Goal: Transaction & Acquisition: Purchase product/service

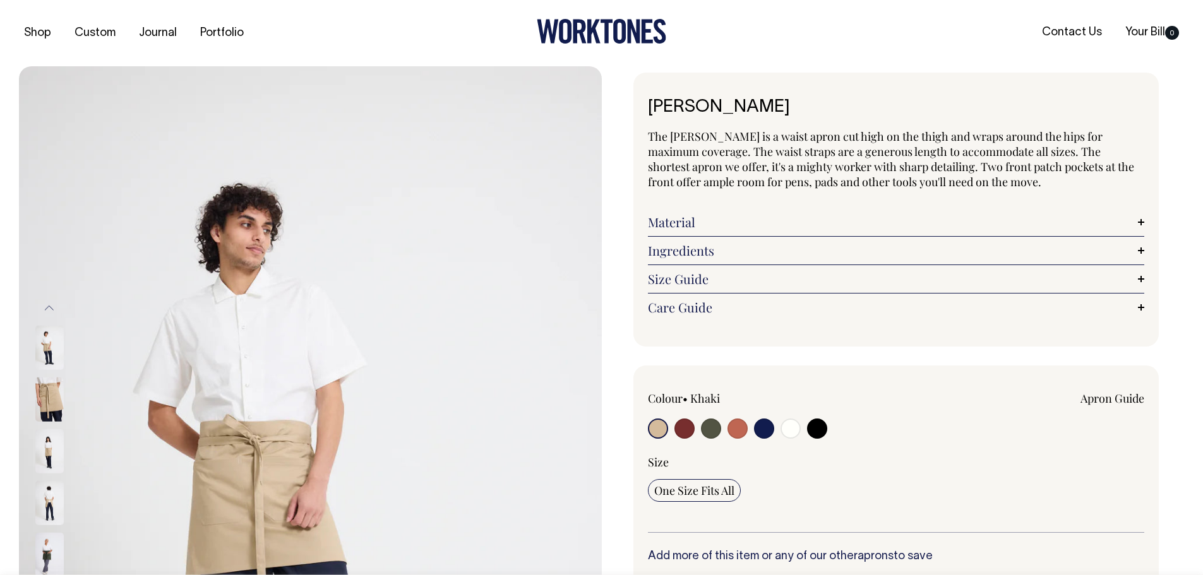
click at [711, 429] on input "radio" at bounding box center [711, 429] width 20 height 20
radio input "true"
select select "Olive"
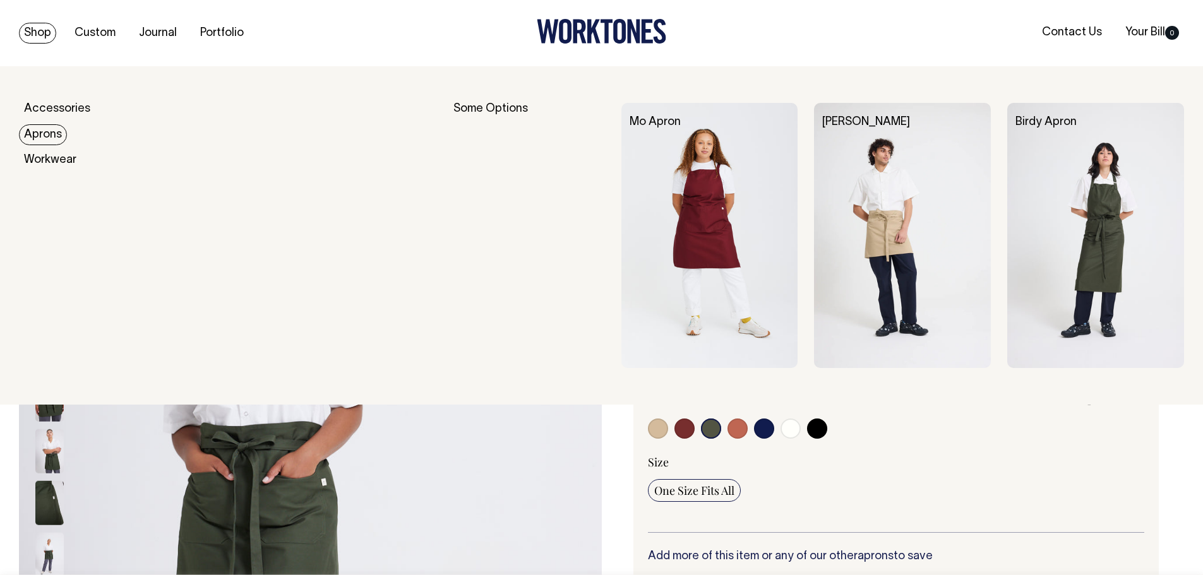
click at [36, 135] on link "Aprons" at bounding box center [43, 134] width 48 height 21
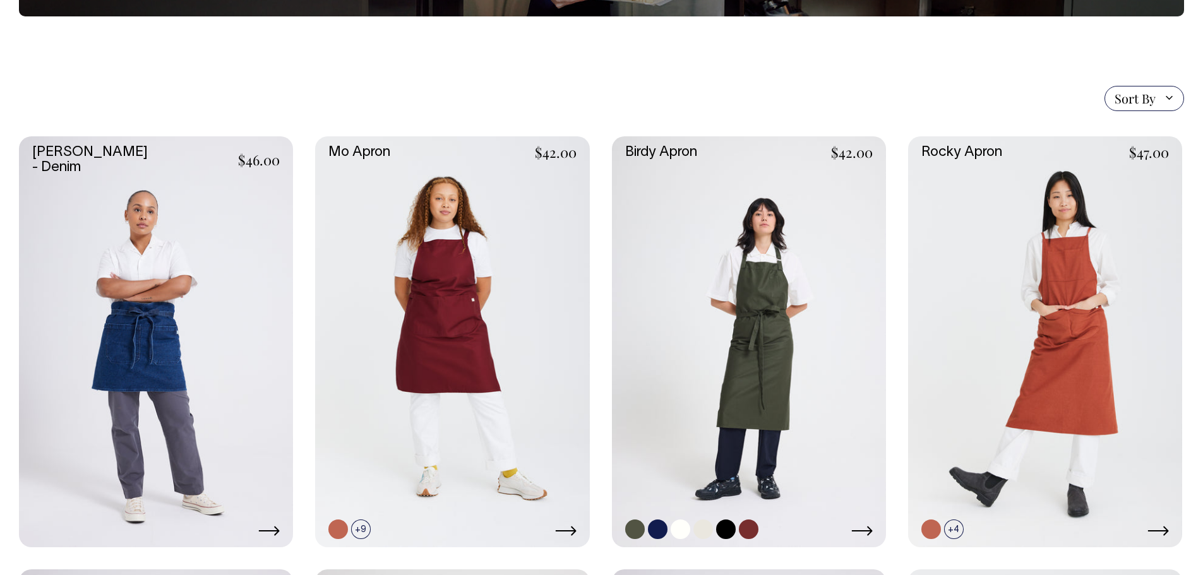
scroll to position [253, 0]
click at [761, 328] on link at bounding box center [749, 341] width 274 height 411
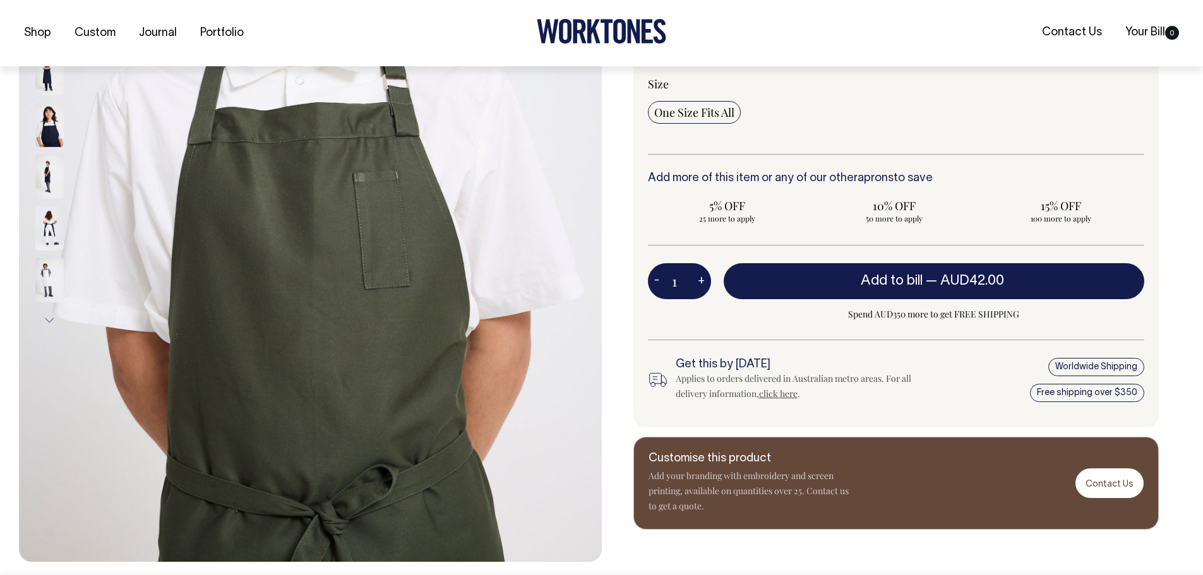
scroll to position [379, 0]
click at [704, 278] on button "+" at bounding box center [702, 280] width 20 height 25
type input "2"
click at [699, 280] on button "+" at bounding box center [702, 280] width 20 height 25
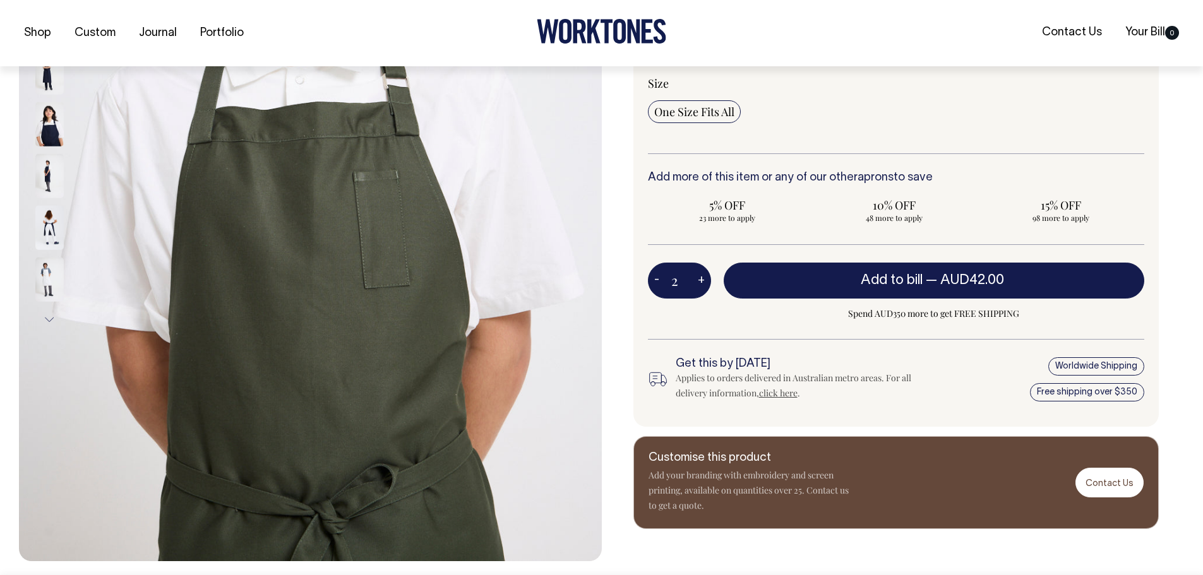
type input "3"
click at [702, 281] on button "+" at bounding box center [702, 280] width 20 height 25
type input "4"
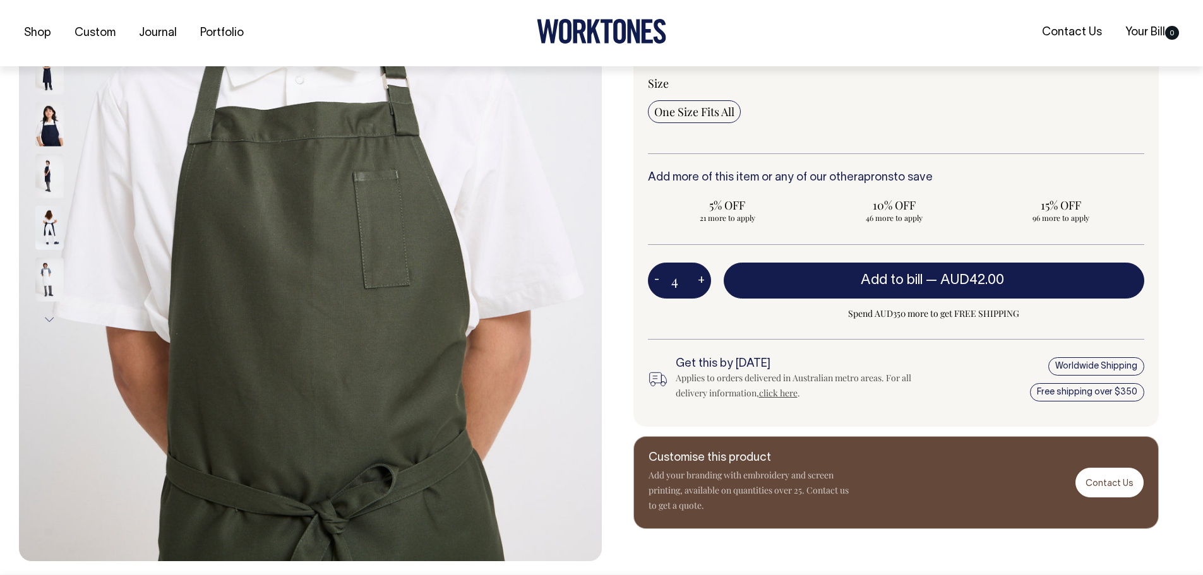
drag, startPoint x: 704, startPoint y: 281, endPoint x: 715, endPoint y: 287, distance: 12.1
click at [715, 287] on div "4 - + Add to bill — AUD42.00 Spend AUD350 more to get FREE SHIPPING" at bounding box center [896, 301] width 497 height 76
click at [700, 285] on button "+" at bounding box center [702, 280] width 20 height 25
type input "5"
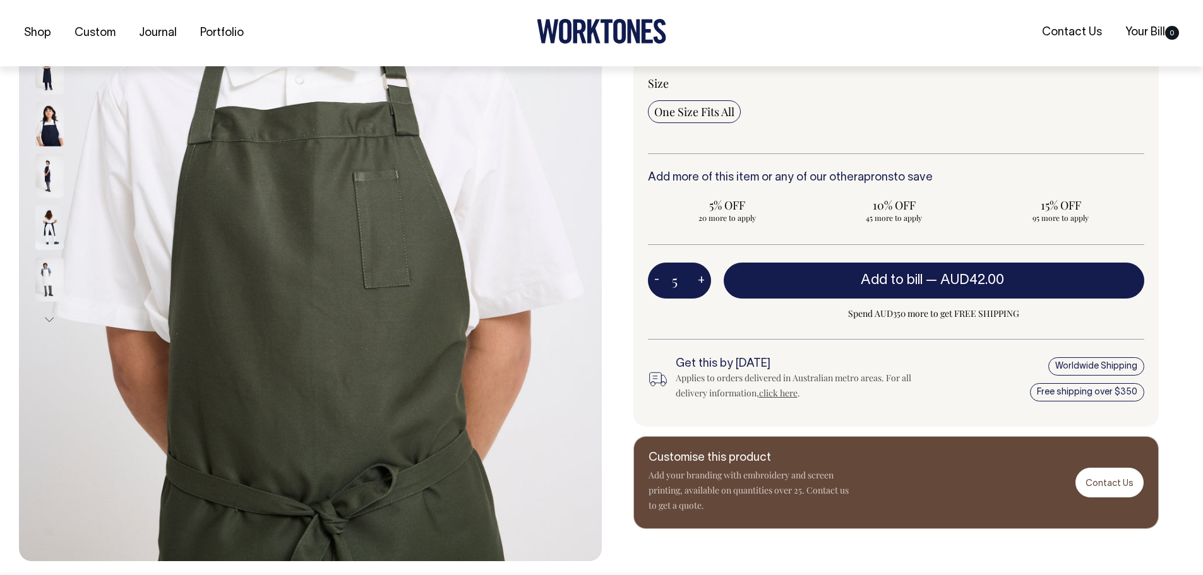
click at [699, 285] on button "+" at bounding box center [702, 280] width 20 height 25
type input "6"
click at [699, 285] on button "+" at bounding box center [702, 280] width 20 height 25
type input "7"
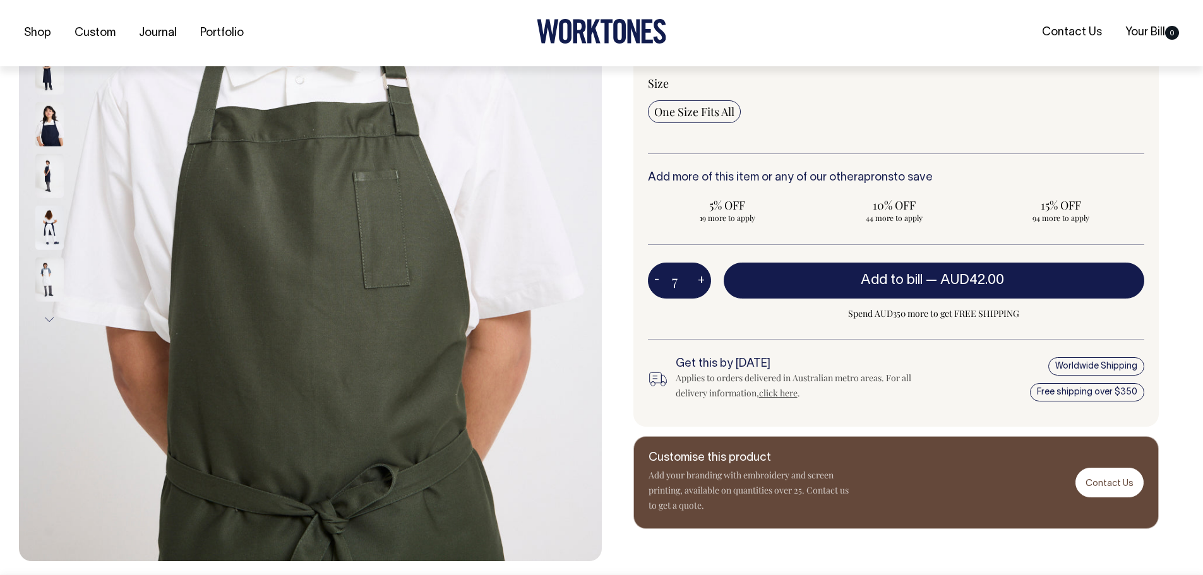
type input "7"
click at [699, 285] on button "+" at bounding box center [702, 280] width 20 height 25
type input "8"
click at [700, 286] on button "+" at bounding box center [702, 280] width 20 height 25
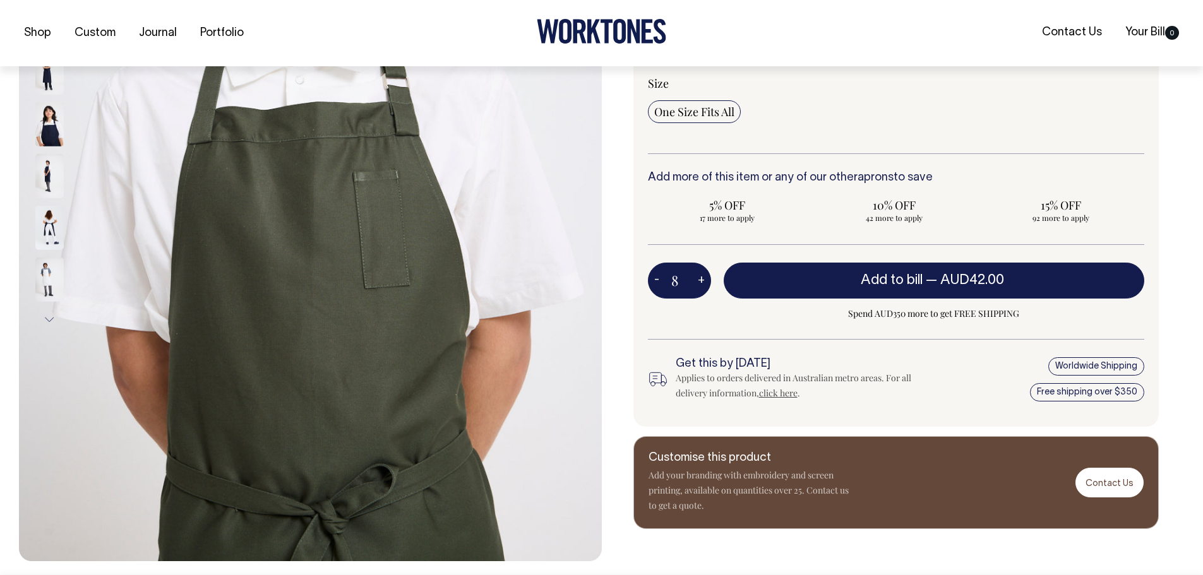
type input "9"
click at [700, 286] on button "+" at bounding box center [702, 280] width 20 height 25
type input "10"
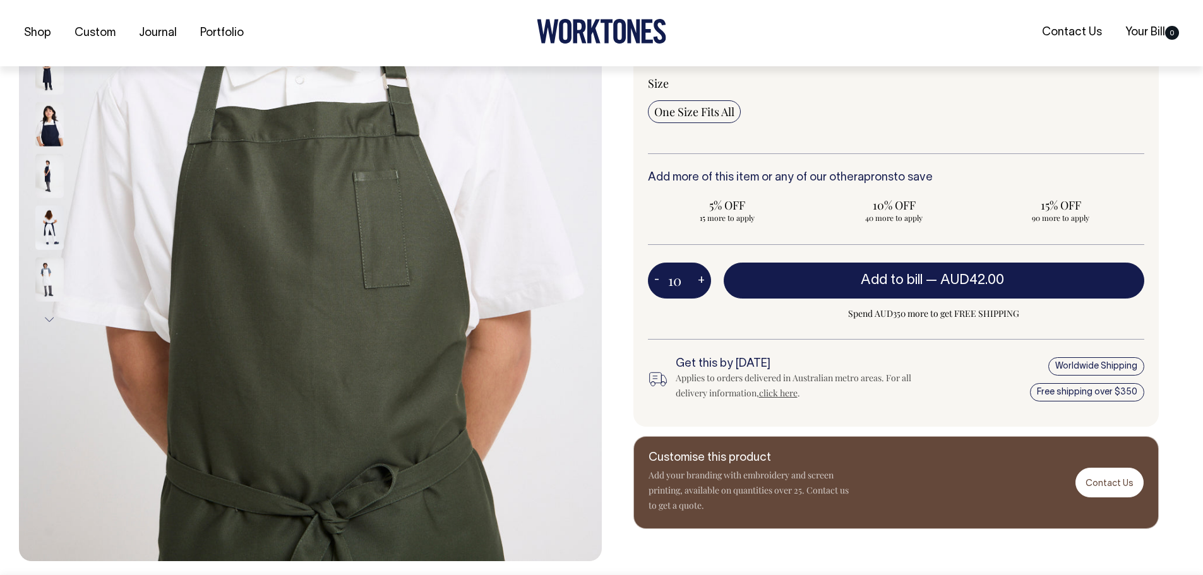
click at [700, 287] on button "+" at bounding box center [702, 280] width 20 height 25
type input "11"
click at [700, 287] on button "+" at bounding box center [702, 280] width 20 height 25
type input "12"
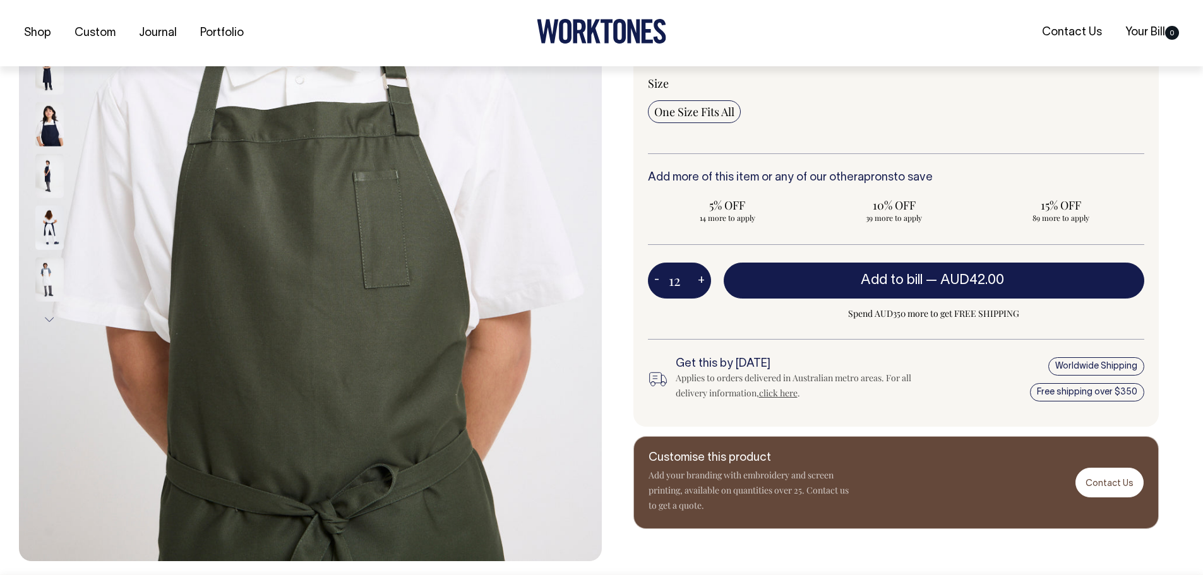
type input "12"
click at [700, 287] on button "+" at bounding box center [702, 280] width 20 height 25
type input "13"
click at [700, 287] on button "+" at bounding box center [702, 280] width 20 height 25
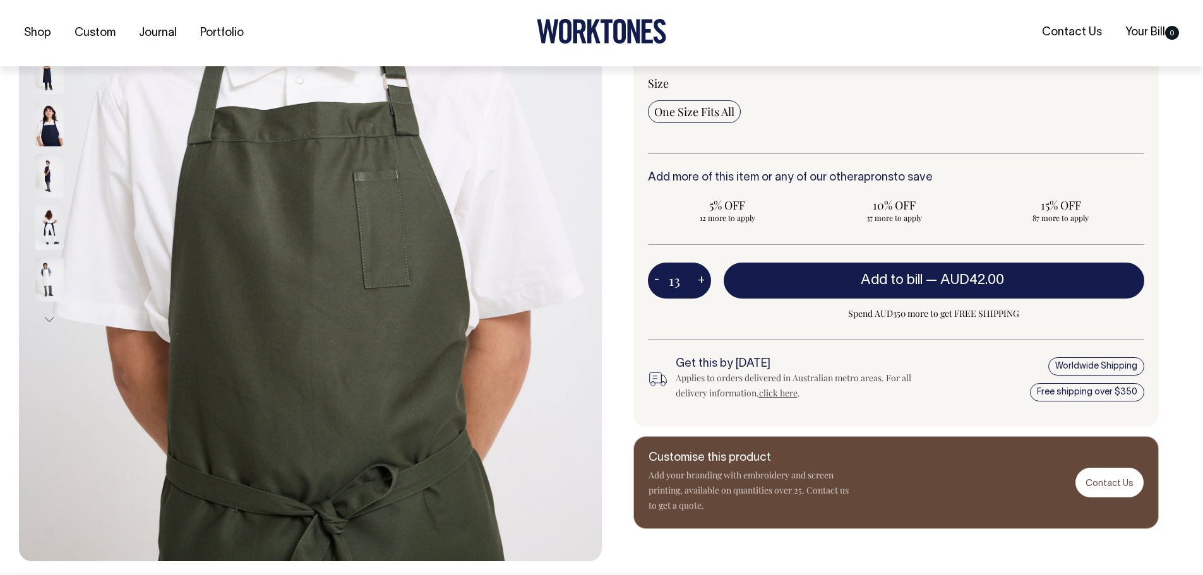
type input "14"
click at [699, 285] on button "+" at bounding box center [702, 280] width 20 height 25
type input "15"
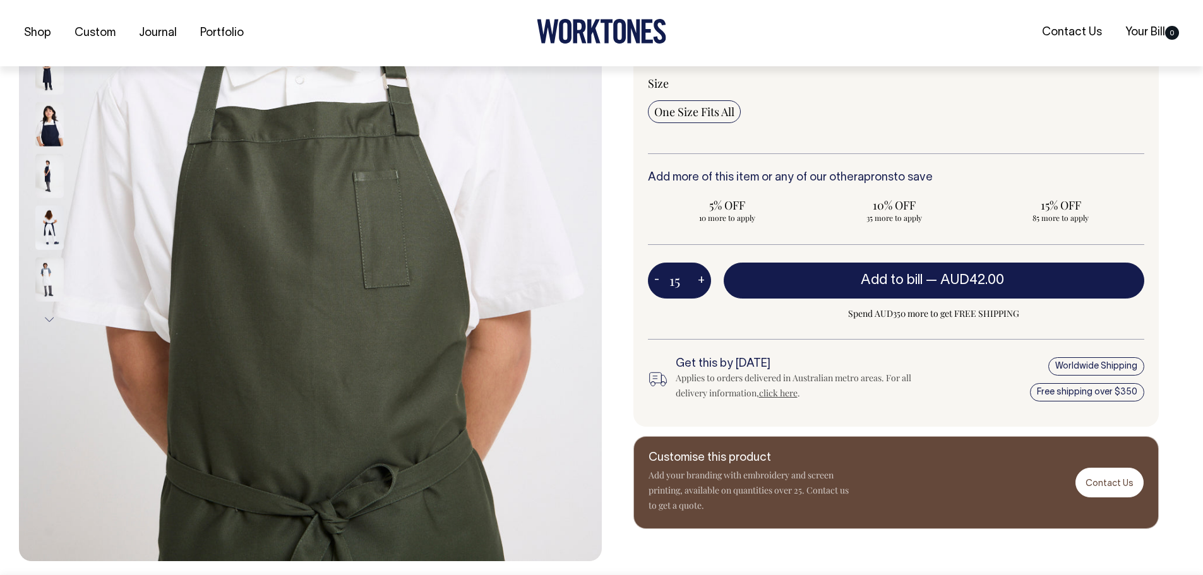
click at [699, 286] on button "+" at bounding box center [702, 280] width 20 height 25
type input "16"
click at [699, 286] on button "+" at bounding box center [702, 280] width 20 height 25
type input "17"
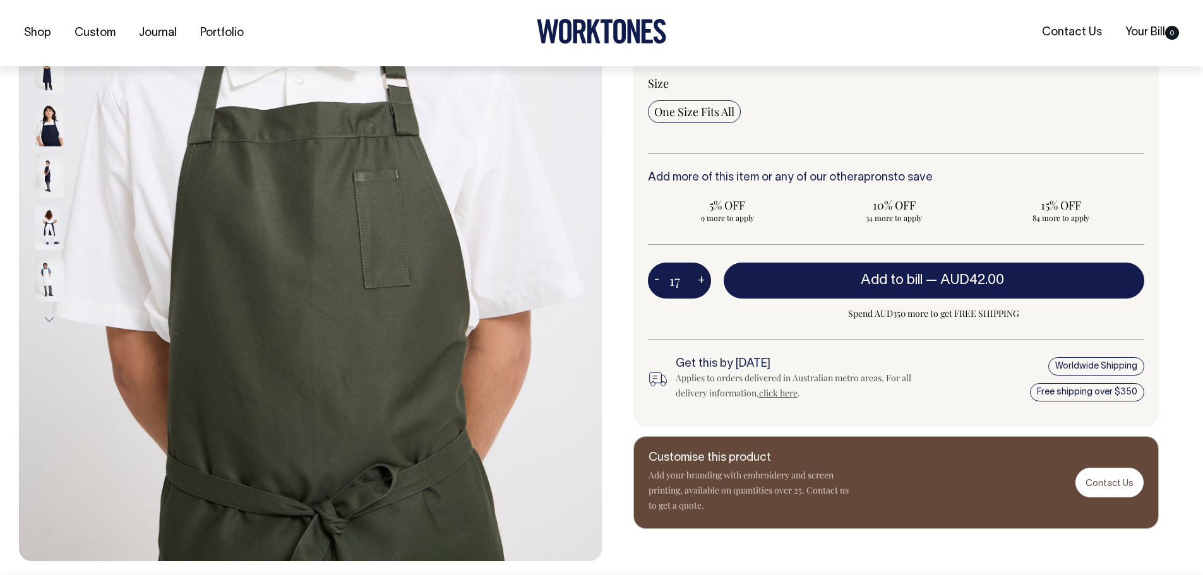
type input "17"
click at [699, 286] on button "+" at bounding box center [702, 280] width 20 height 25
type input "18"
click at [699, 286] on button "+" at bounding box center [702, 280] width 20 height 25
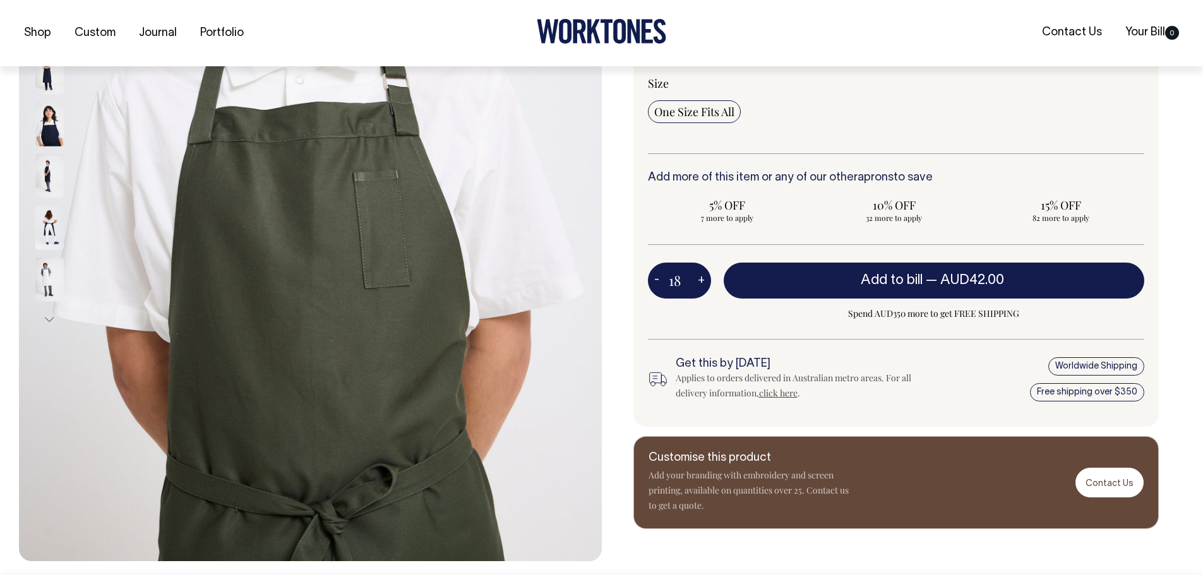
type input "19"
click at [658, 280] on button "-" at bounding box center [657, 280] width 18 height 25
type input "18"
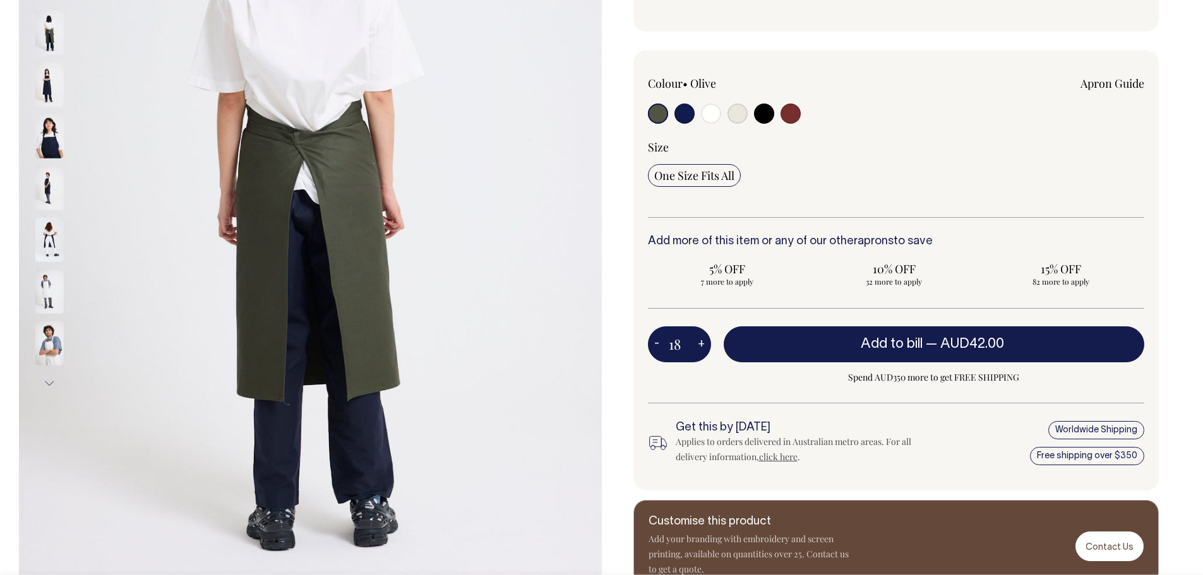
scroll to position [316, 0]
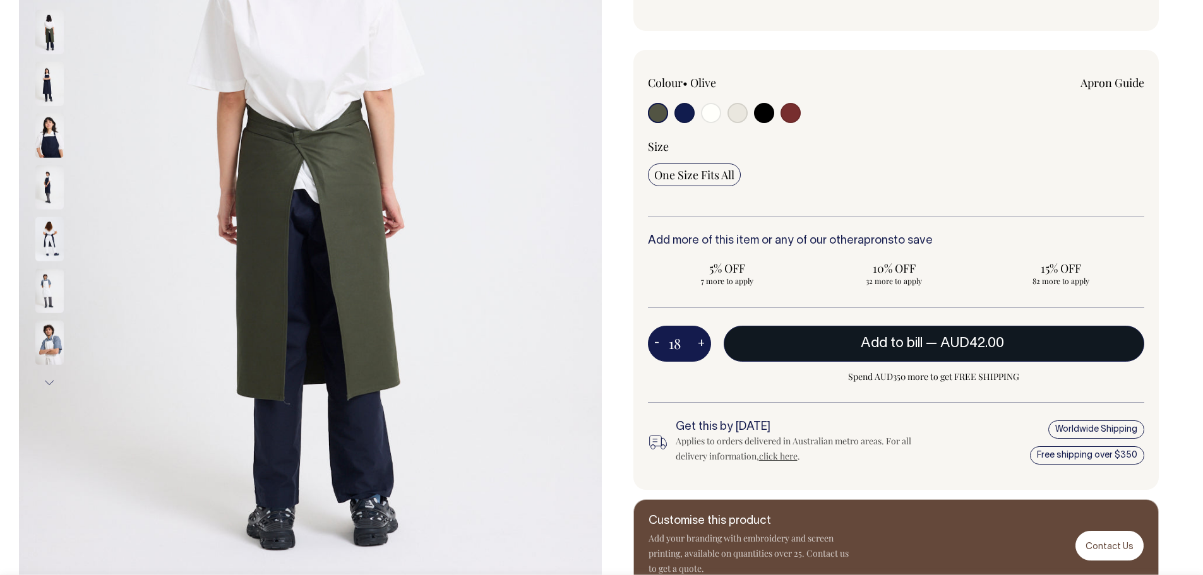
click at [827, 354] on button "Add to bill — AUD42.00" at bounding box center [934, 343] width 421 height 35
type input "1"
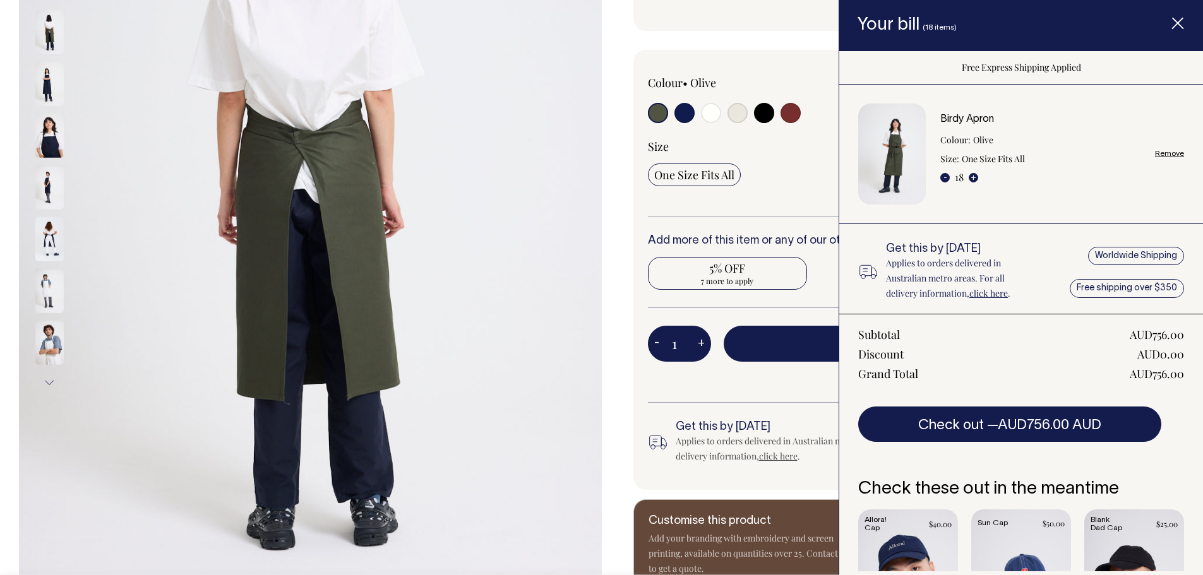
click at [739, 285] on span "7 more to apply" at bounding box center [727, 281] width 147 height 10
click at [739, 285] on input "5% OFF 7 more to apply" at bounding box center [727, 273] width 159 height 33
radio input "true"
type input "7"
radio input "true"
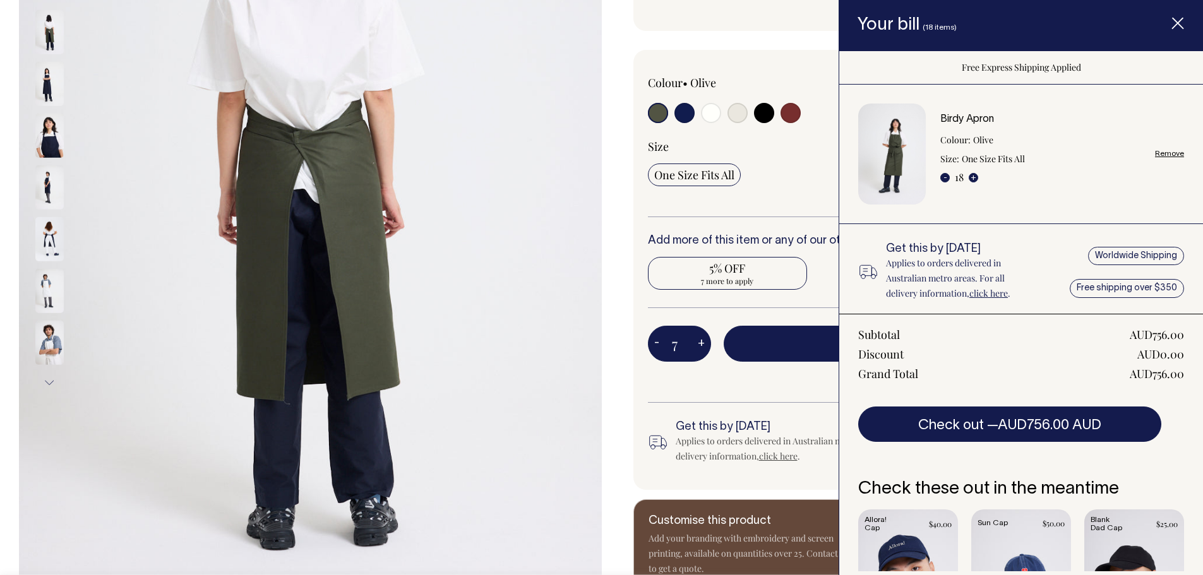
select select
type input "7"
click at [1177, 21] on icon "Item added to your cart" at bounding box center [1178, 24] width 13 height 13
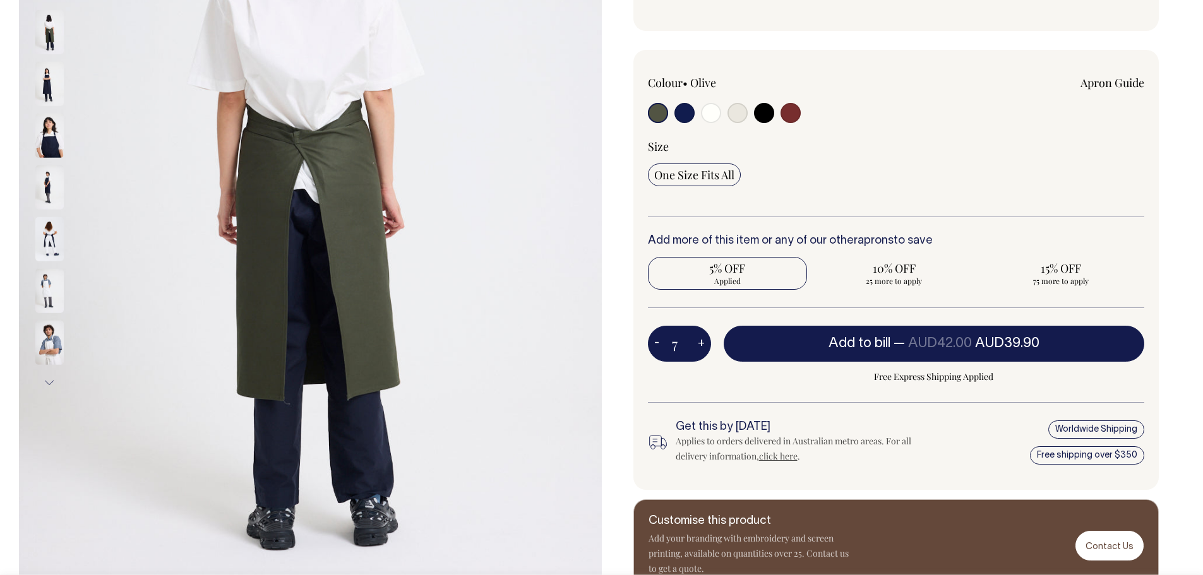
click at [700, 343] on button "+" at bounding box center [702, 344] width 20 height 25
type input "8"
radio input "true"
type input "8"
click at [700, 343] on button "+" at bounding box center [702, 344] width 20 height 25
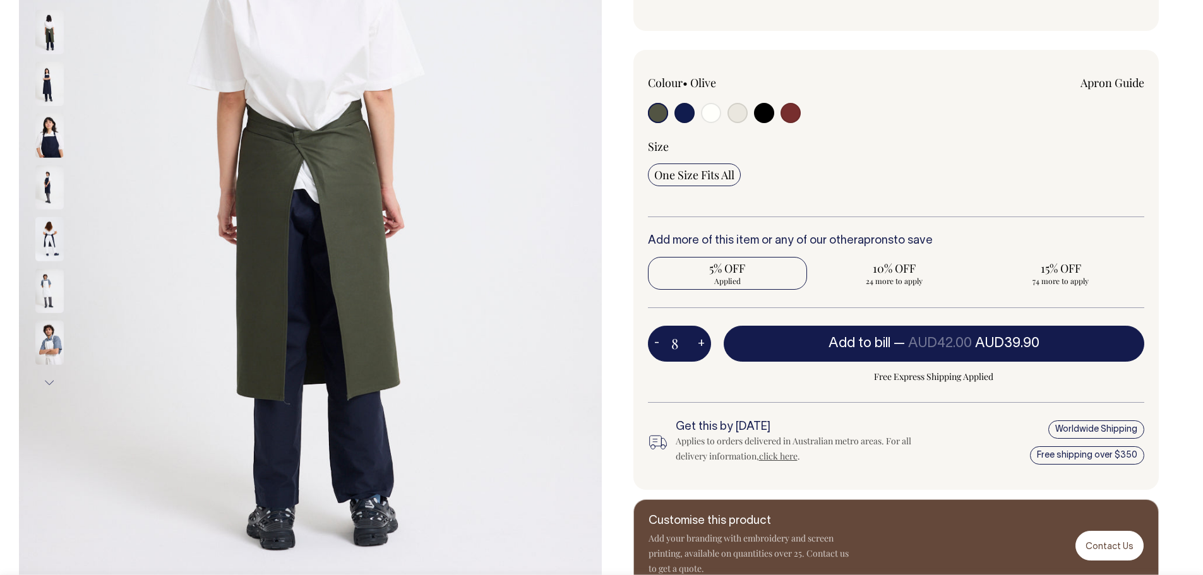
type input "9"
radio input "true"
type input "9"
click at [700, 343] on button "+" at bounding box center [702, 344] width 20 height 25
type input "10"
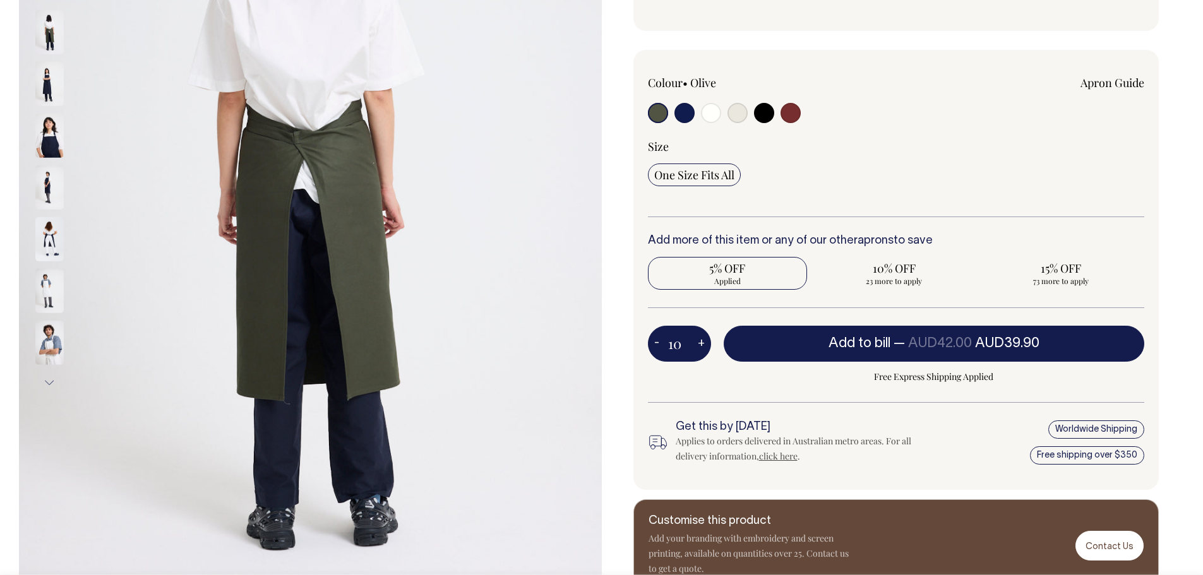
radio input "true"
type input "10"
click at [704, 342] on button "+" at bounding box center [702, 344] width 20 height 25
type input "11"
radio input "true"
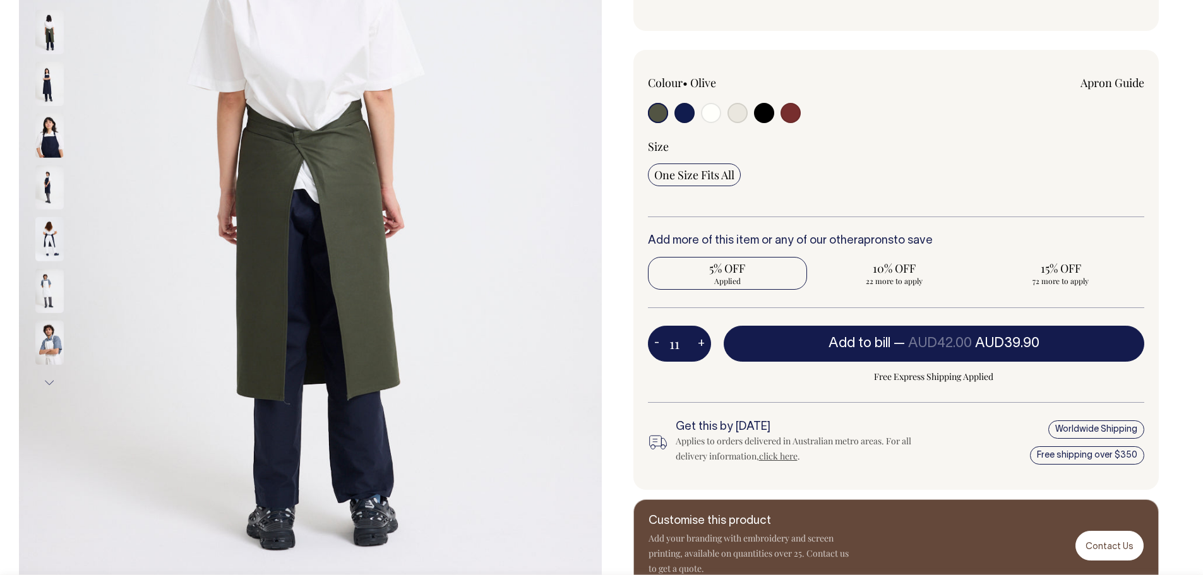
type input "11"
click at [704, 342] on button "+" at bounding box center [702, 344] width 20 height 25
type input "12"
radio input "true"
type input "12"
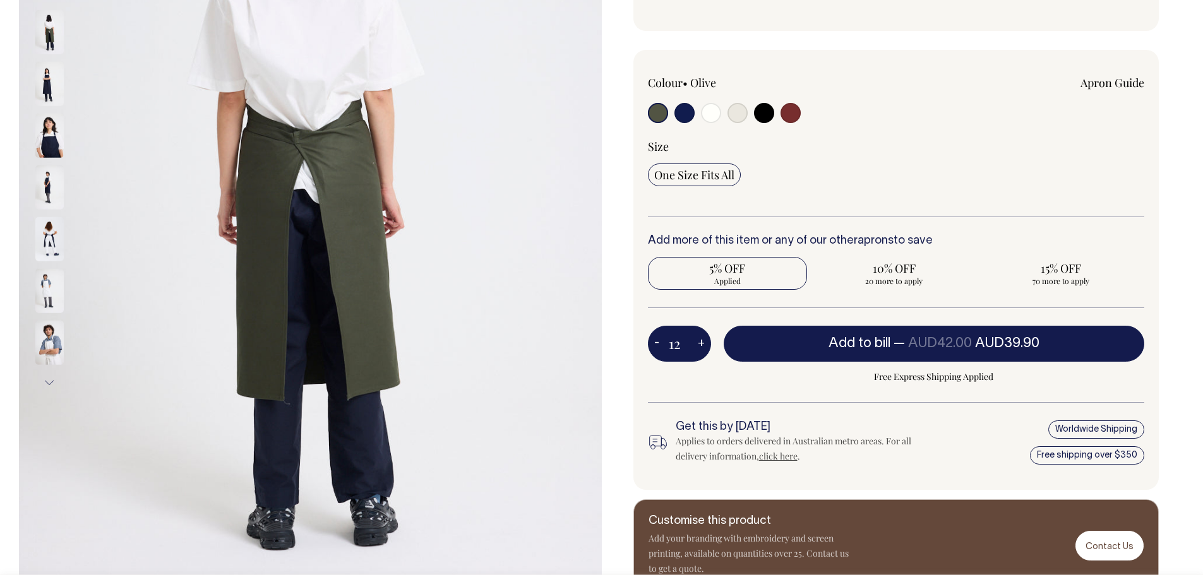
click at [704, 342] on button "+" at bounding box center [702, 344] width 20 height 25
type input "13"
radio input "true"
type input "13"
click at [704, 342] on button "+" at bounding box center [702, 344] width 20 height 25
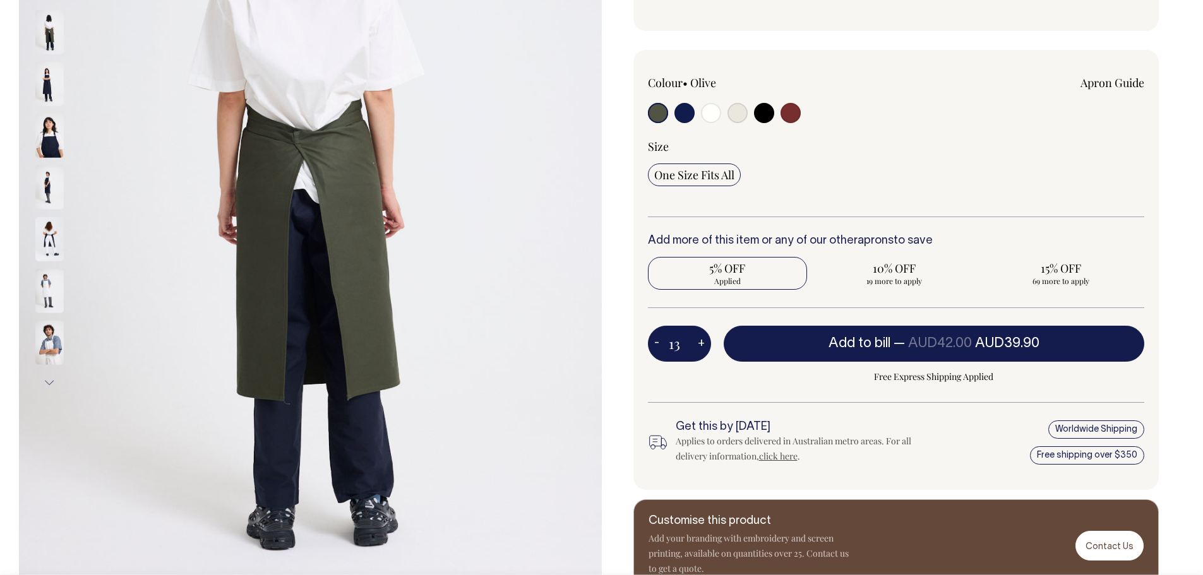
type input "14"
radio input "true"
type input "14"
click at [704, 342] on button "+" at bounding box center [702, 344] width 20 height 25
type input "15"
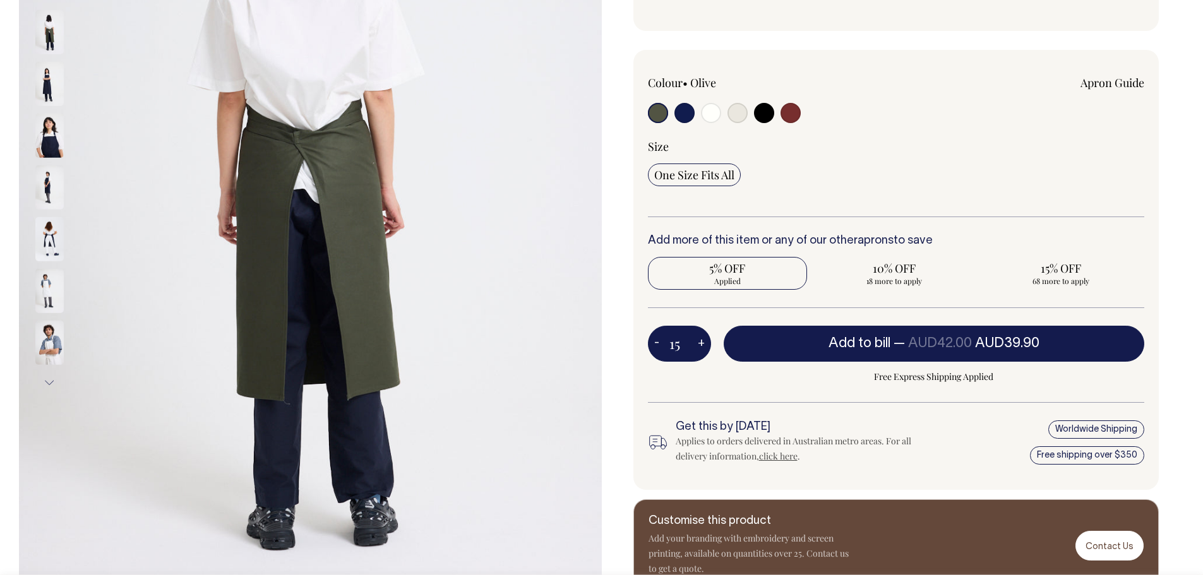
radio input "true"
type input "15"
click at [704, 342] on button "+" at bounding box center [702, 344] width 20 height 25
type input "16"
radio input "true"
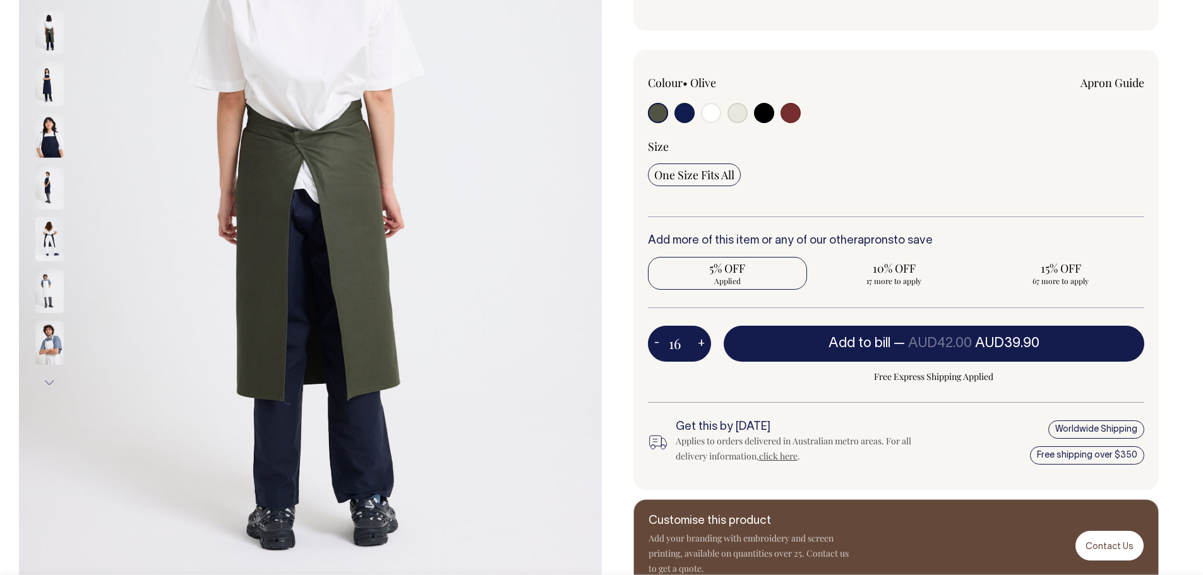
type input "16"
click at [704, 342] on button "+" at bounding box center [702, 344] width 20 height 25
type input "17"
radio input "true"
type input "17"
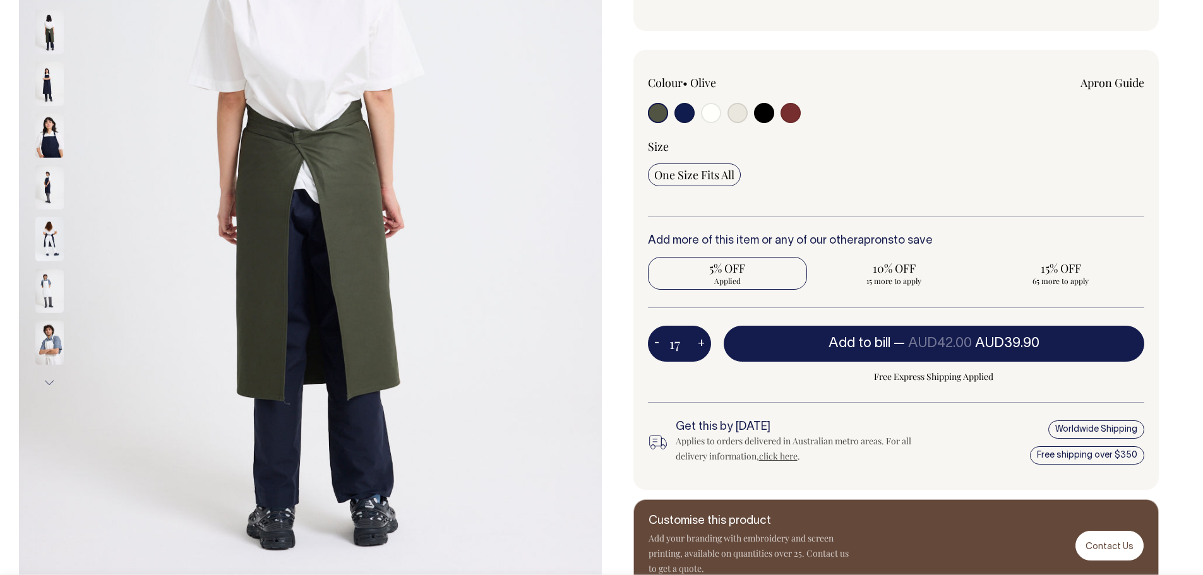
click at [704, 342] on button "+" at bounding box center [702, 344] width 20 height 25
type input "18"
radio input "true"
type input "18"
click at [704, 342] on button "+" at bounding box center [702, 344] width 20 height 25
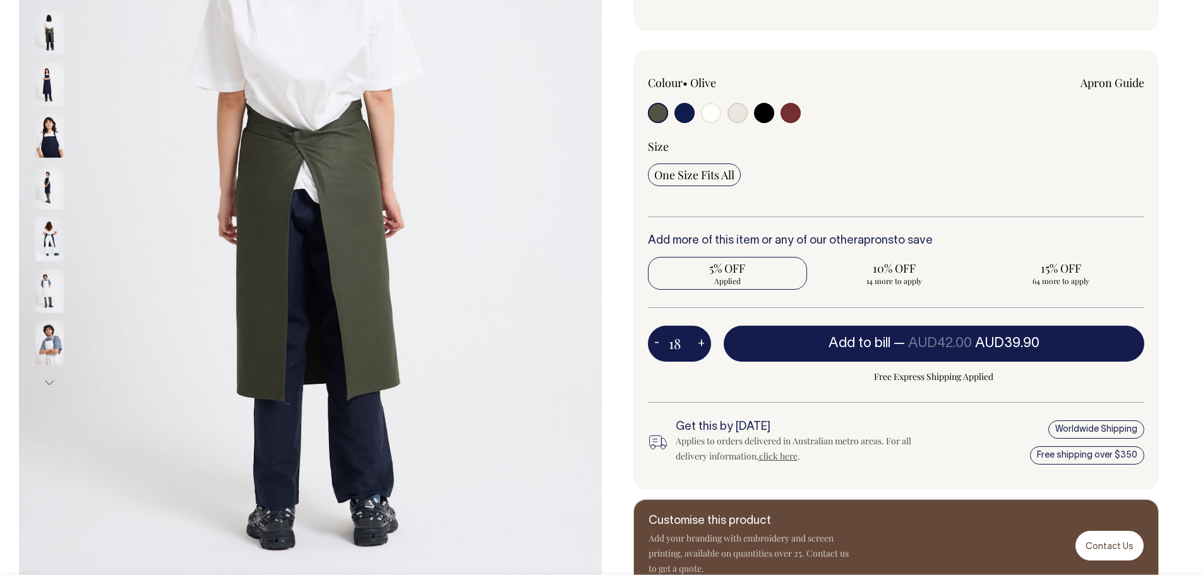
type input "19"
radio input "true"
type input "19"
click at [645, 341] on div "Colour • Olive" at bounding box center [896, 270] width 526 height 441
click at [652, 339] on button "-" at bounding box center [657, 344] width 18 height 25
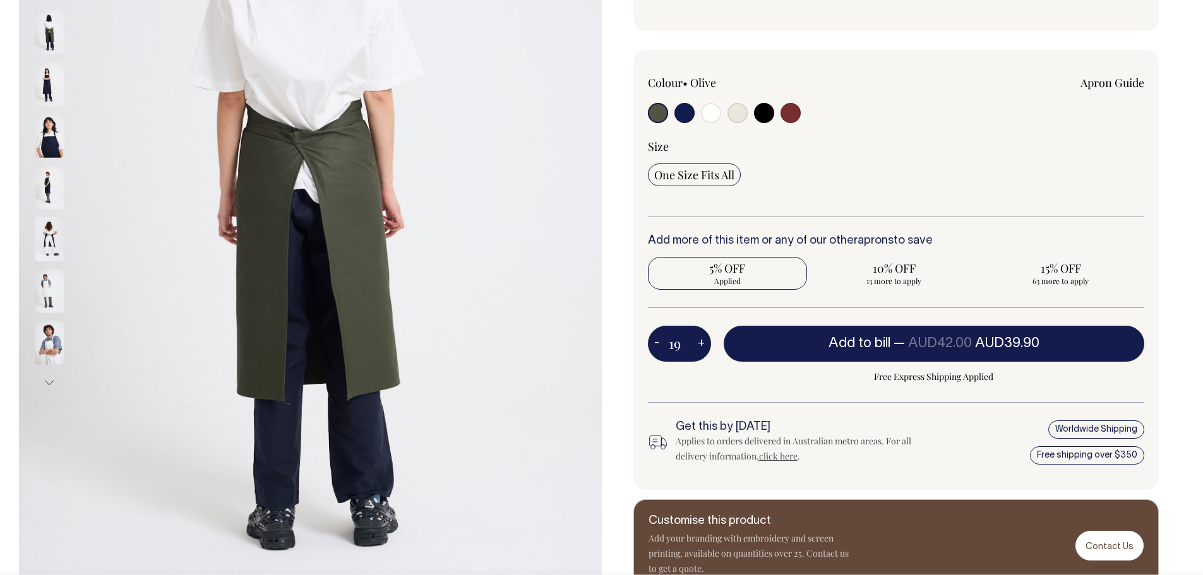
type input "18"
radio input "true"
type input "18"
click at [654, 339] on button "-" at bounding box center [657, 344] width 18 height 25
type input "17"
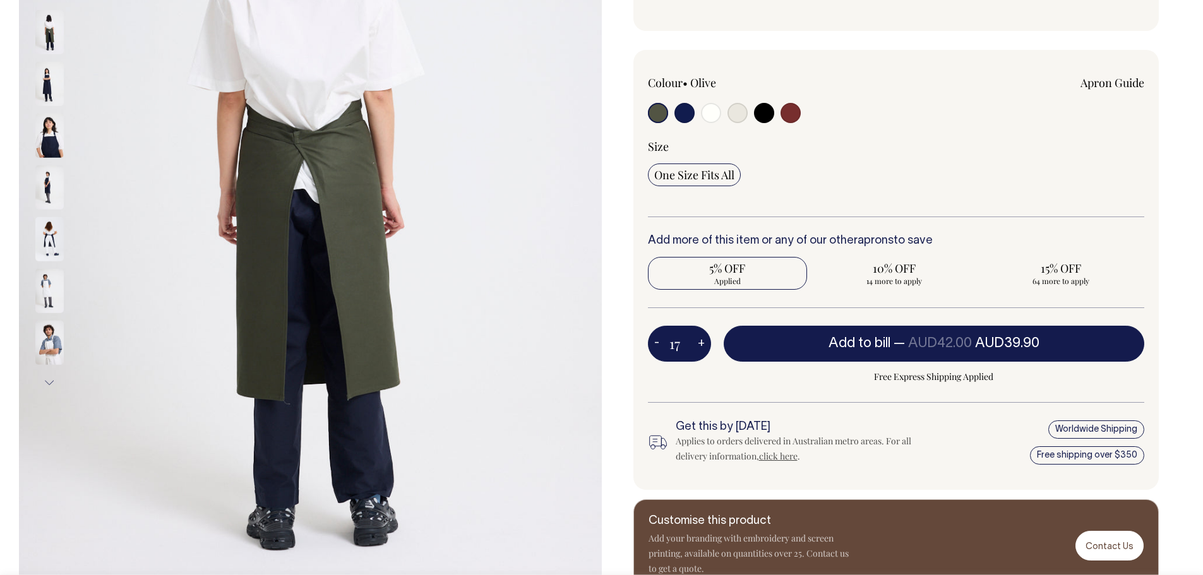
radio input "true"
type input "17"
click at [654, 340] on button "-" at bounding box center [657, 344] width 18 height 25
type input "16"
radio input "true"
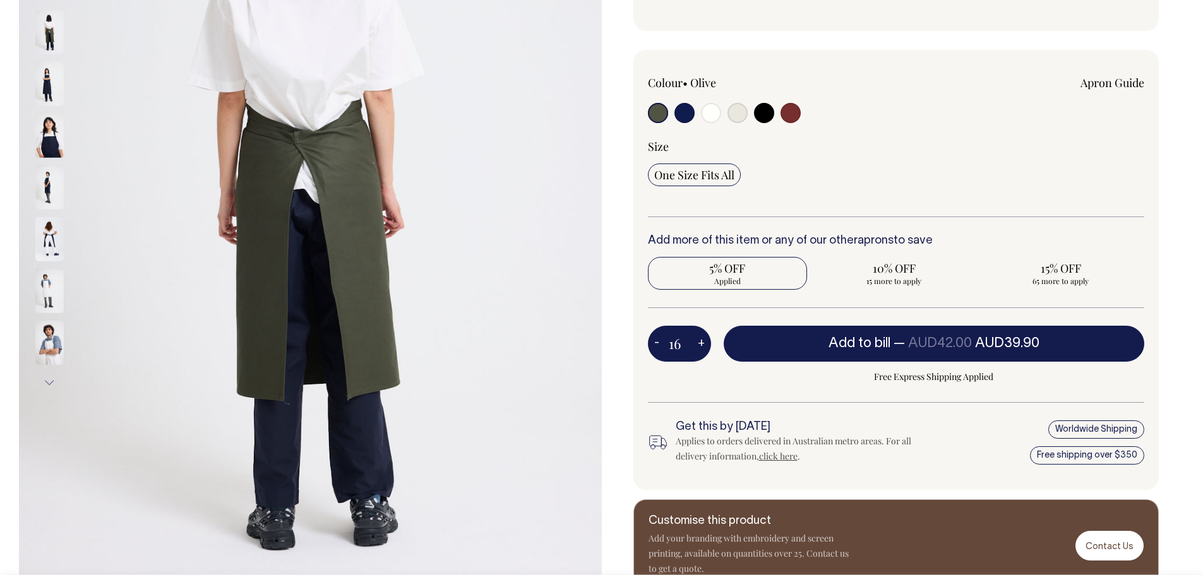
type input "16"
click at [704, 342] on button "+" at bounding box center [702, 344] width 20 height 25
type input "17"
radio input "true"
type input "17"
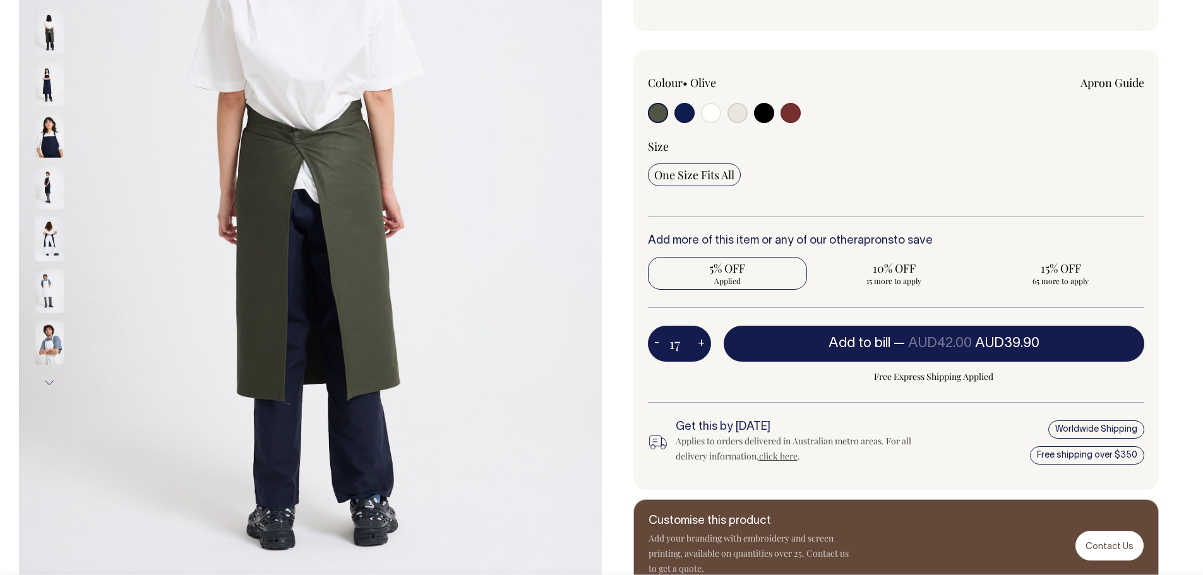
click at [704, 342] on button "+" at bounding box center [702, 344] width 20 height 25
type input "18"
radio input "true"
type input "18"
click at [894, 272] on span "10% OFF" at bounding box center [894, 268] width 147 height 15
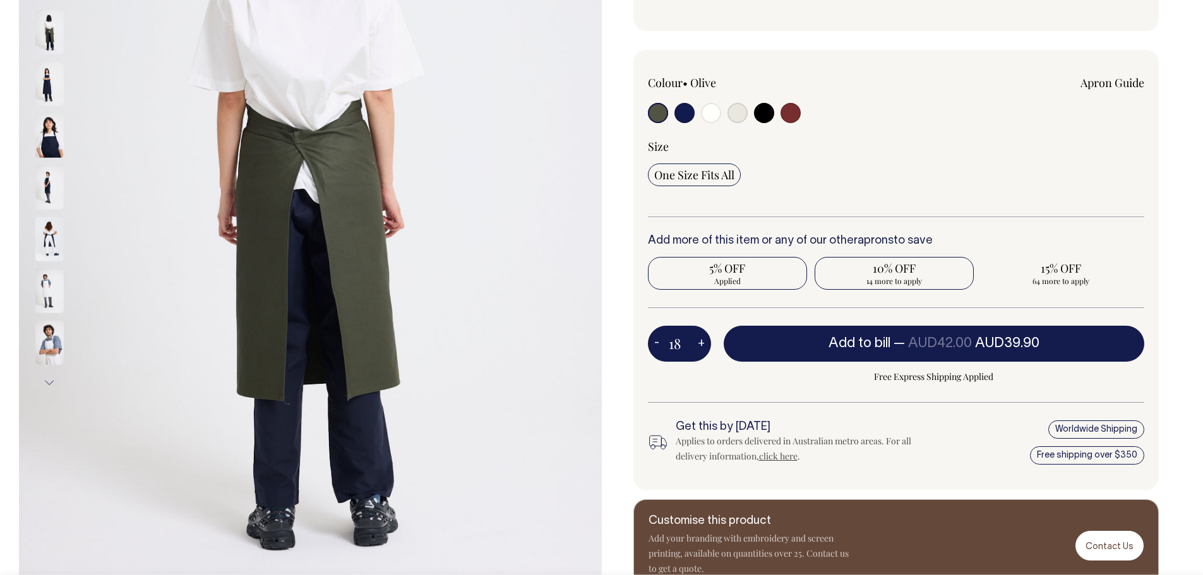
click at [894, 272] on input "10% OFF 14 more to apply" at bounding box center [894, 273] width 159 height 33
radio input "true"
type input "32"
radio input "false"
radio input "true"
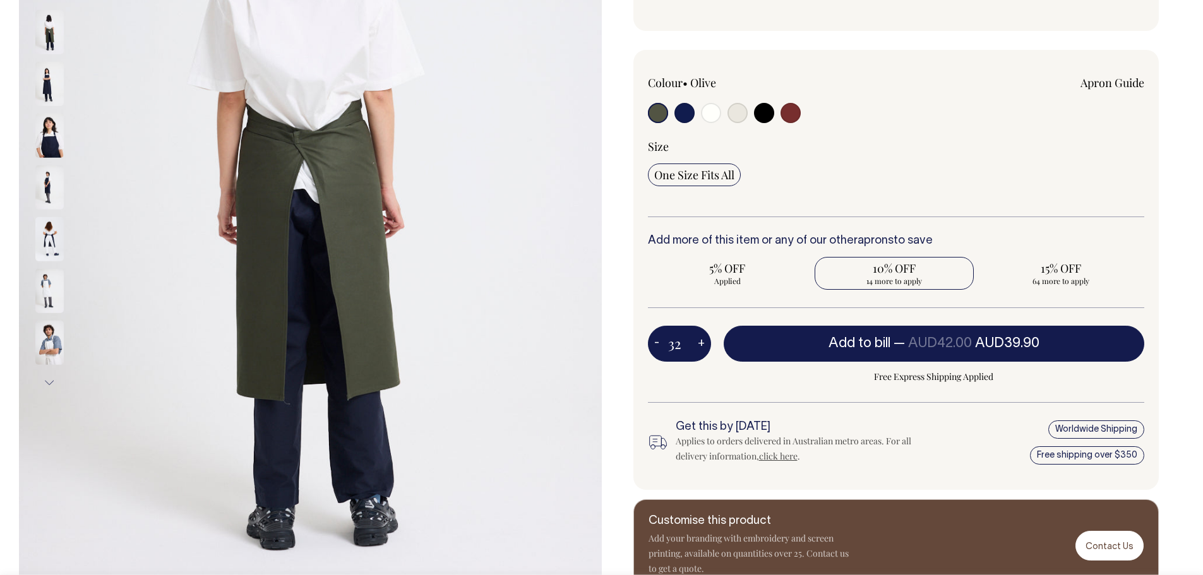
select select
type input "32"
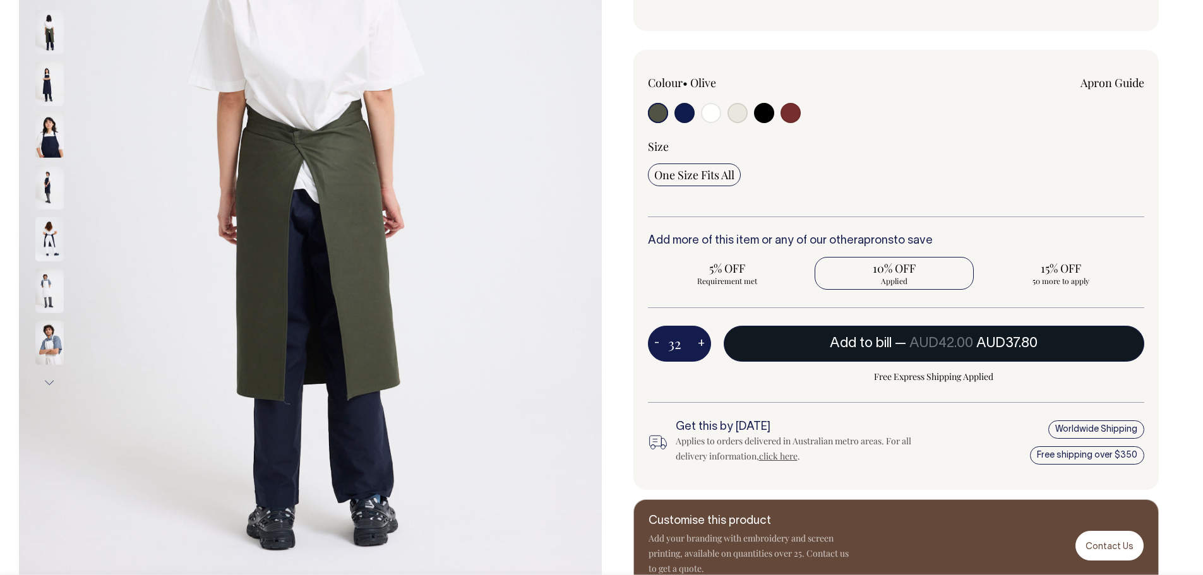
click at [1038, 342] on span "AUD37.80" at bounding box center [1006, 343] width 61 height 13
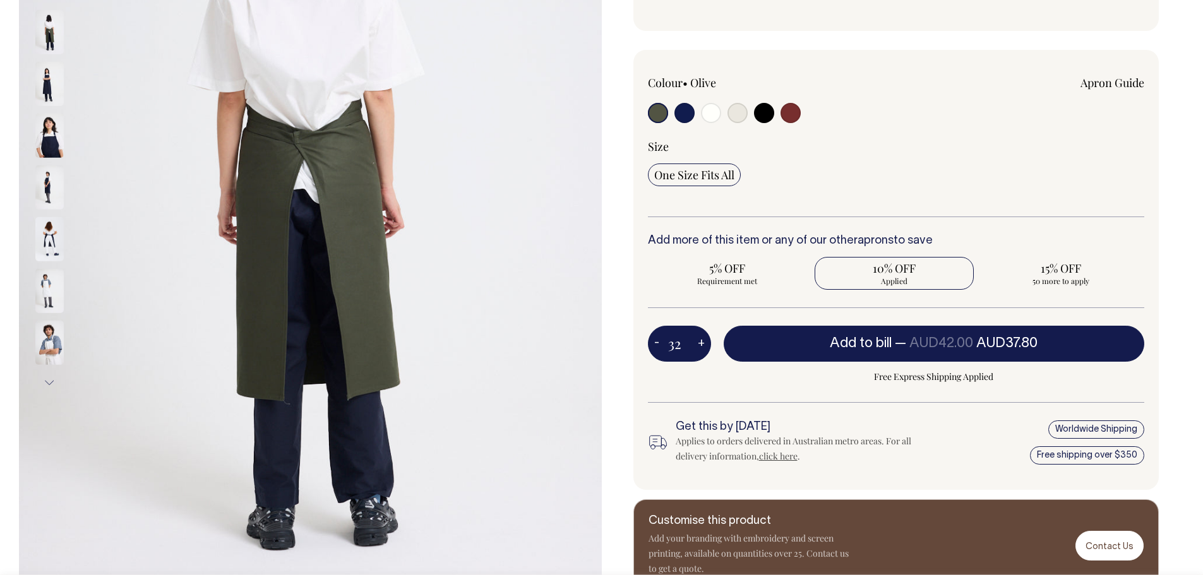
type input "1"
radio input "false"
type input "1"
radio input "true"
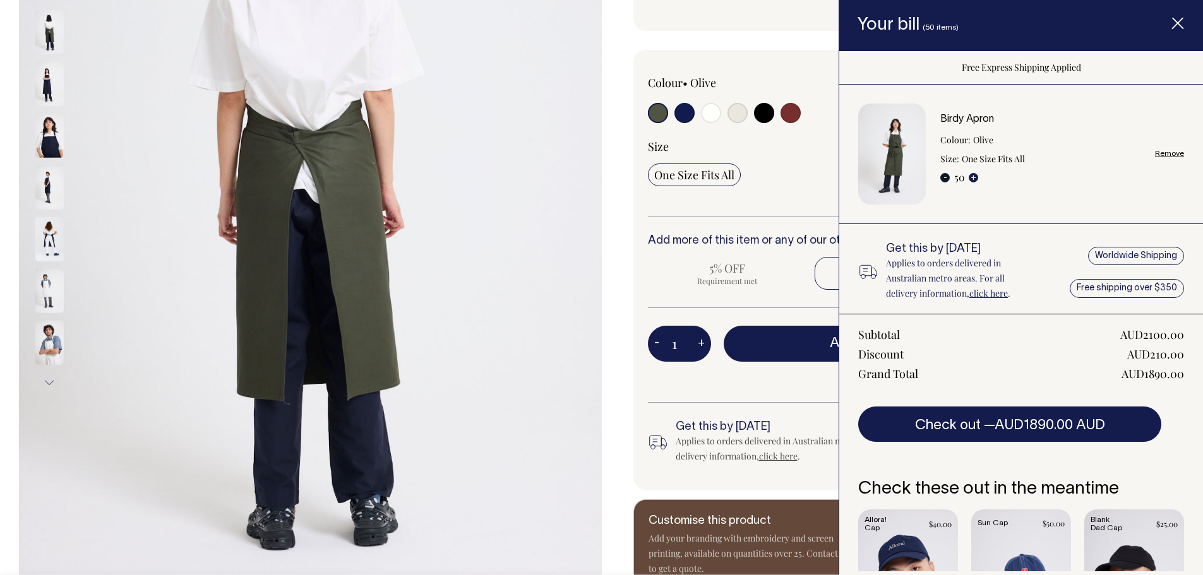
click at [947, 178] on button "-" at bounding box center [944, 177] width 9 height 9
click at [947, 182] on button "-" at bounding box center [944, 177] width 9 height 9
type input "49"
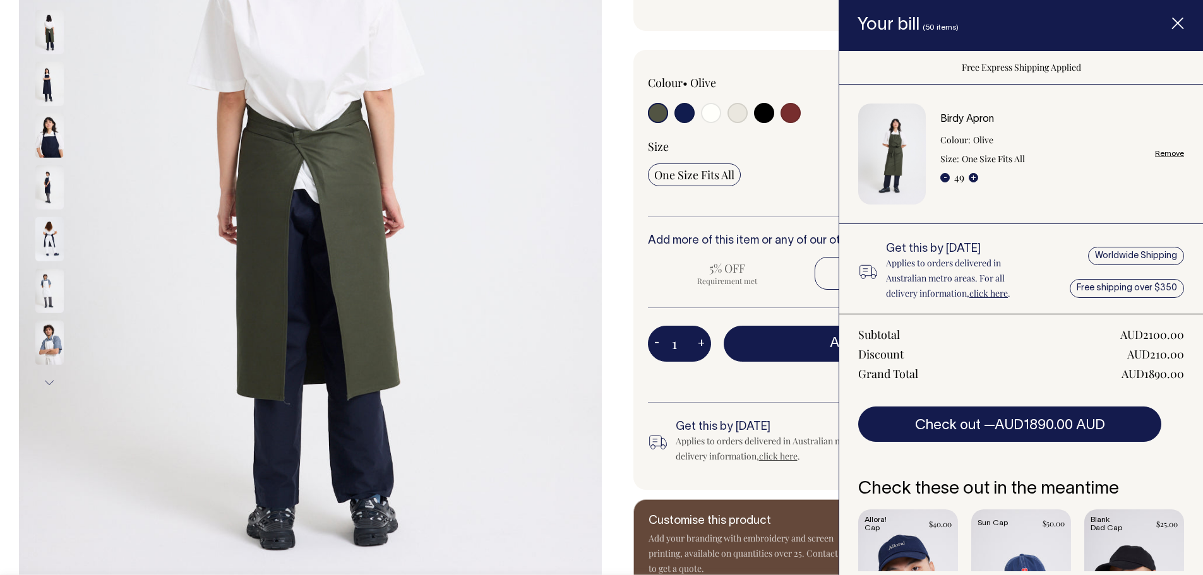
click at [947, 184] on div "- 49 +" at bounding box center [959, 176] width 38 height 15
radio input "true"
click at [941, 175] on button "-" at bounding box center [944, 177] width 9 height 9
drag, startPoint x: 941, startPoint y: 175, endPoint x: 941, endPoint y: 182, distance: 6.9
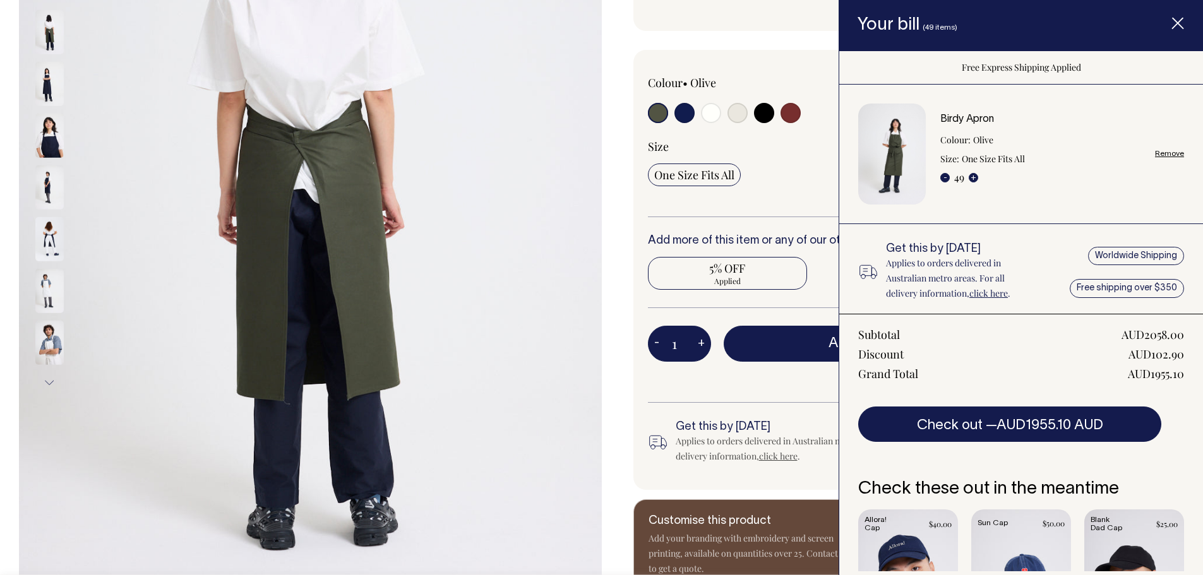
click at [941, 181] on div "- 49 +" at bounding box center [959, 176] width 38 height 15
click at [941, 182] on div "- 49 +" at bounding box center [959, 176] width 38 height 15
type input "48"
click at [941, 182] on div "- 48 +" at bounding box center [959, 176] width 38 height 15
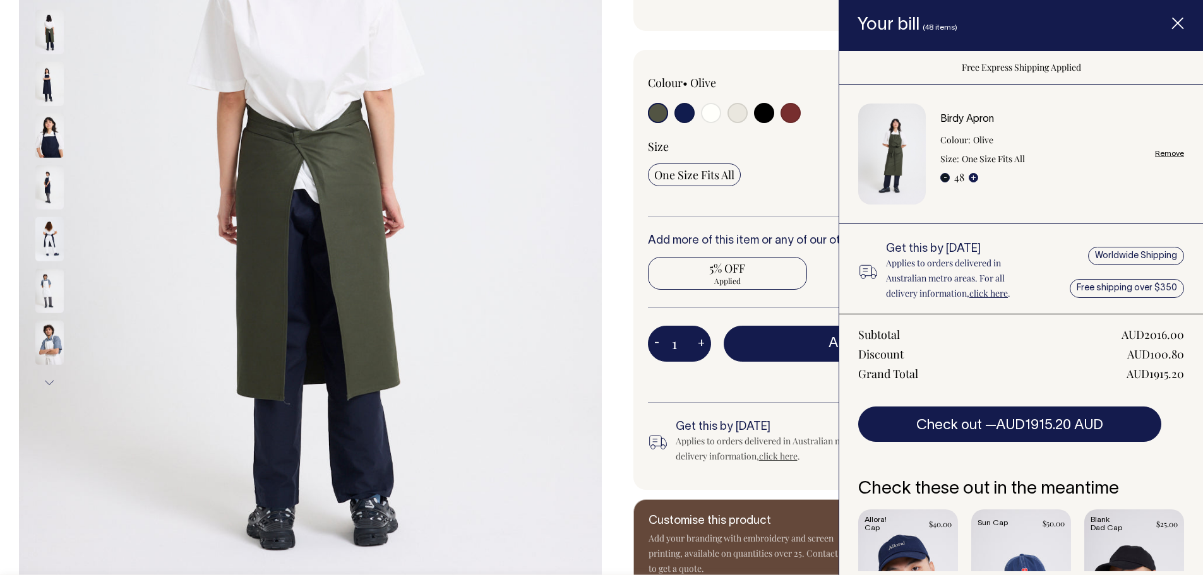
radio input "true"
click at [948, 179] on button "-" at bounding box center [944, 177] width 9 height 9
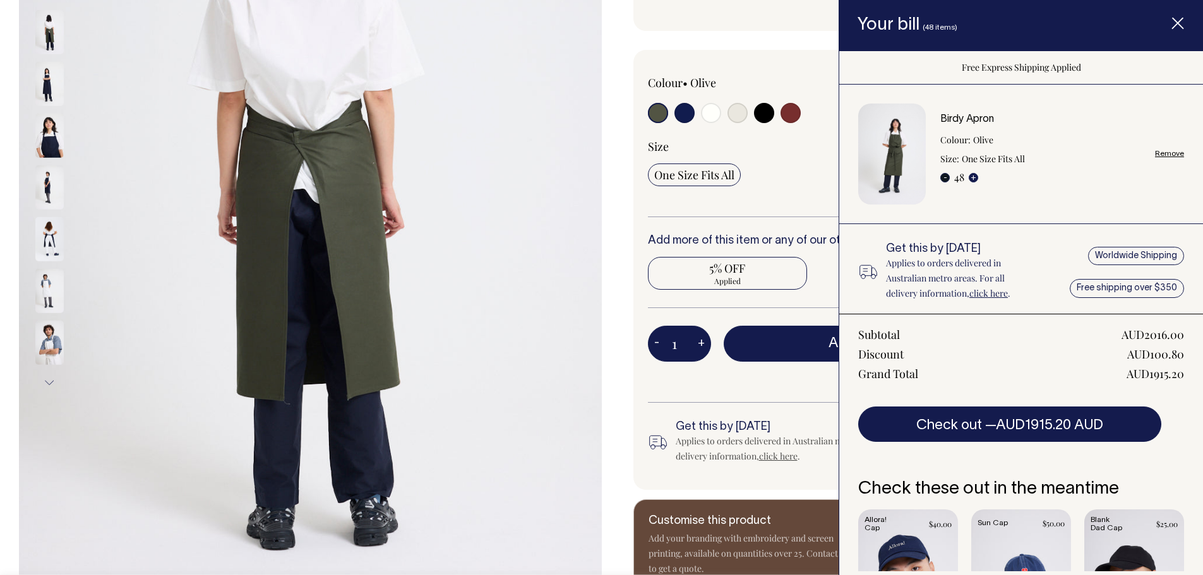
click at [948, 180] on button "-" at bounding box center [944, 177] width 9 height 9
click at [948, 181] on button "-" at bounding box center [944, 177] width 9 height 9
type input "47"
click at [948, 181] on button "-" at bounding box center [944, 177] width 9 height 9
click at [948, 180] on button "-" at bounding box center [944, 177] width 9 height 9
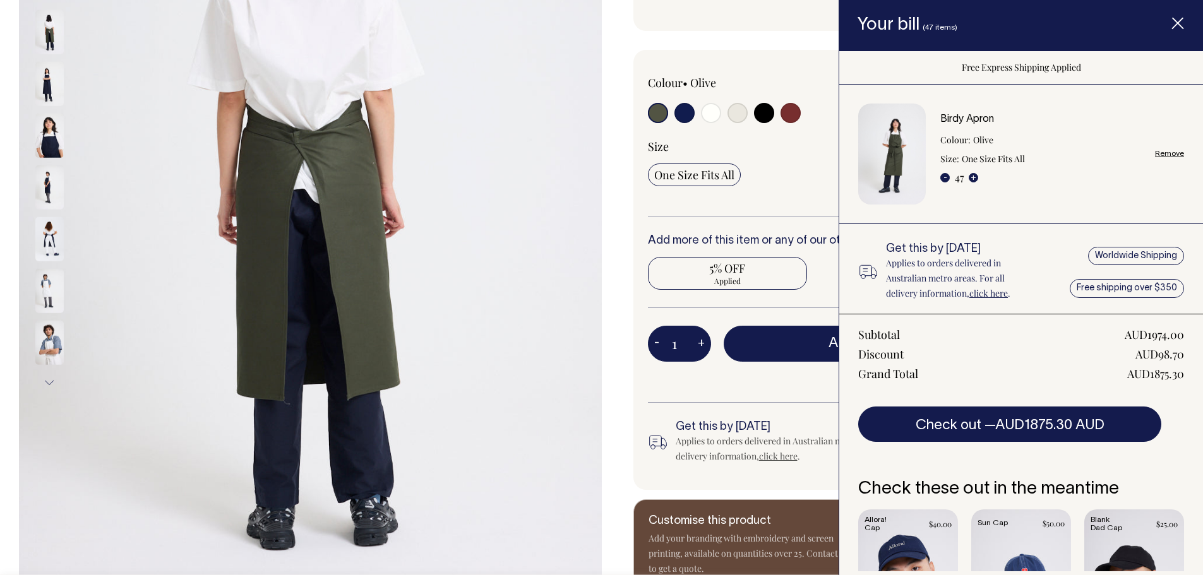
click at [948, 180] on button "-" at bounding box center [944, 177] width 9 height 9
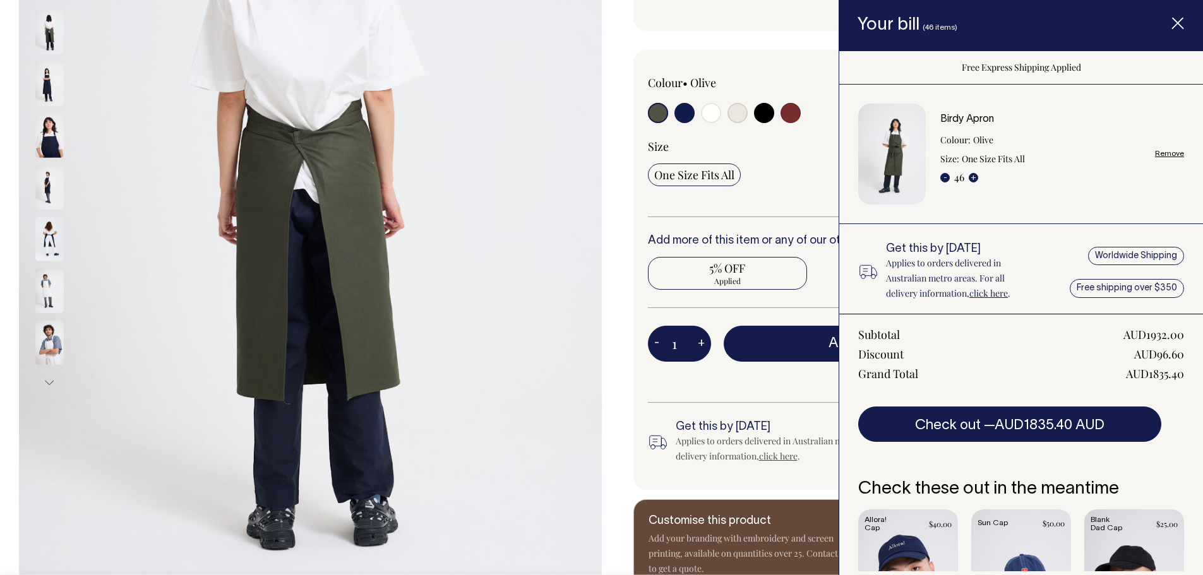
click at [948, 180] on button "-" at bounding box center [944, 177] width 9 height 9
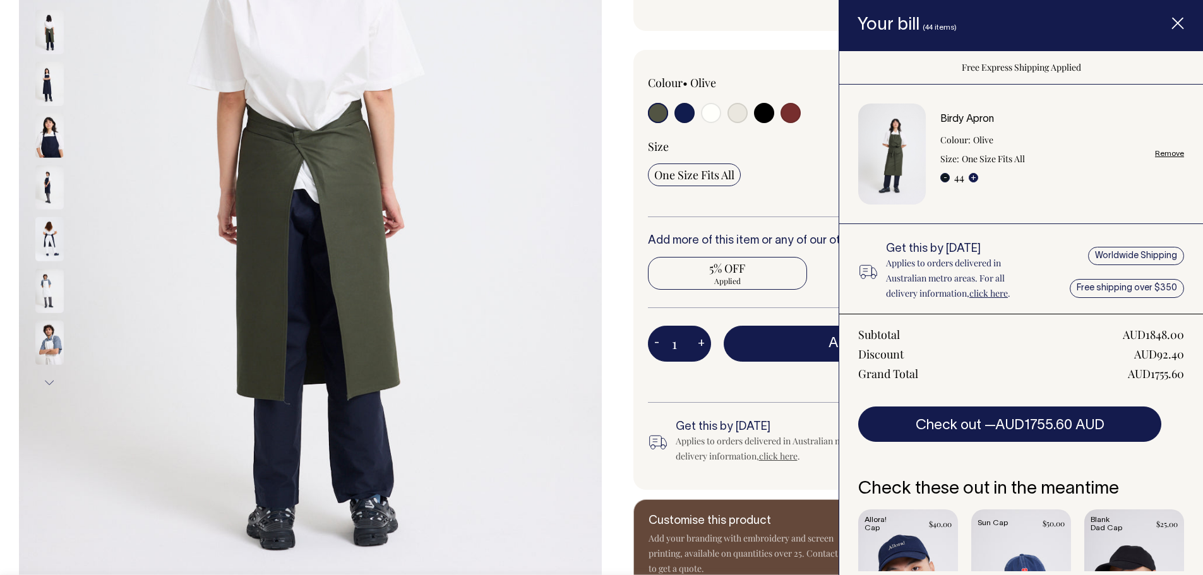
click at [947, 181] on button "-" at bounding box center [944, 177] width 9 height 9
click at [948, 186] on div "Birdy Apron Colour: Olive Size: One Size Fits All - 44 + Remove" at bounding box center [1062, 154] width 244 height 80
radio input "true"
click at [942, 179] on button "-" at bounding box center [944, 177] width 9 height 9
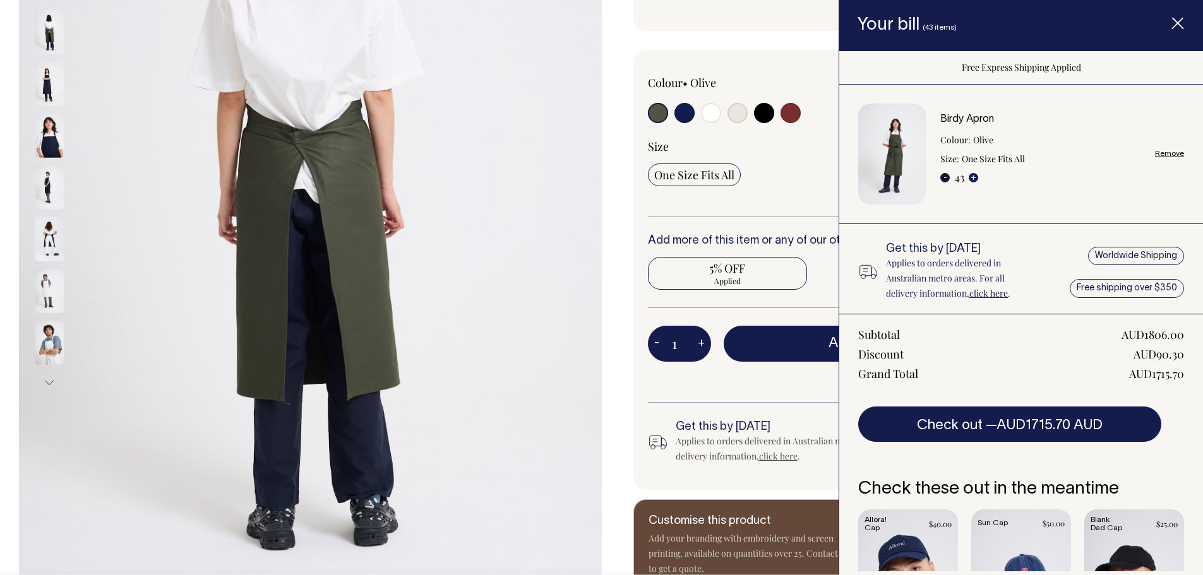
type input "42"
click at [942, 179] on button "-" at bounding box center [944, 177] width 9 height 9
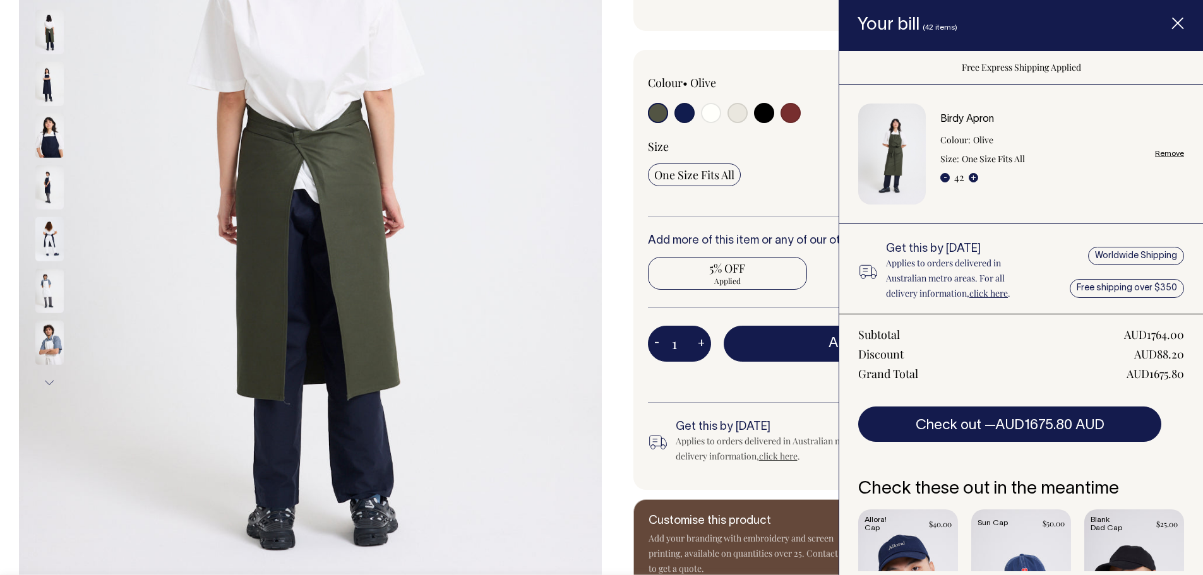
click at [942, 179] on button "-" at bounding box center [944, 177] width 9 height 9
click at [940, 177] on div "Birdy Apron Colour: Olive Size: One Size Fits All - 41 + Remove" at bounding box center [1021, 155] width 326 height 102
radio input "true"
click at [939, 177] on div "Birdy Apron Colour: Olive Size: One Size Fits All - 40 + Remove" at bounding box center [1021, 155] width 326 height 102
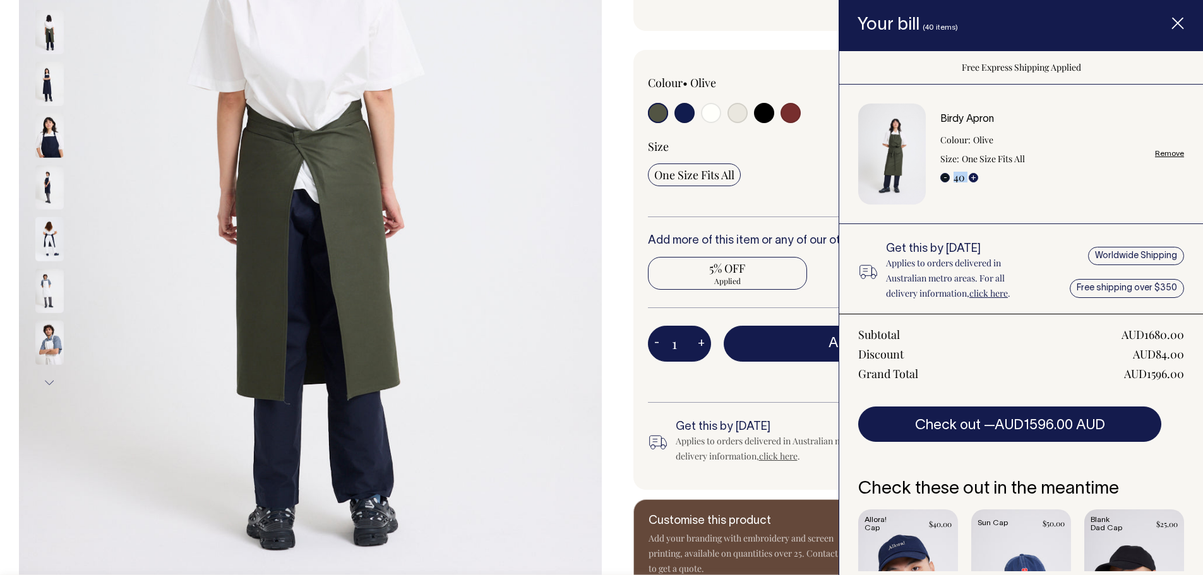
click at [945, 176] on button "-" at bounding box center [944, 177] width 9 height 9
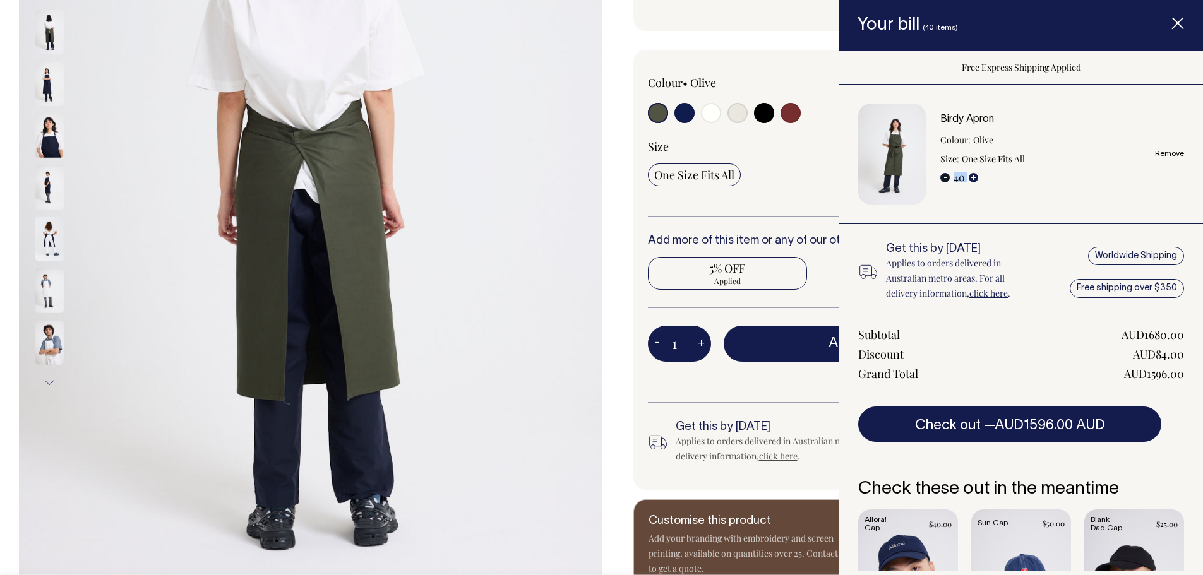
type input "39"
click at [945, 176] on button "-" at bounding box center [944, 177] width 9 height 9
click at [944, 176] on button "-" at bounding box center [944, 177] width 9 height 9
radio input "true"
click at [944, 176] on button "-" at bounding box center [944, 177] width 9 height 9
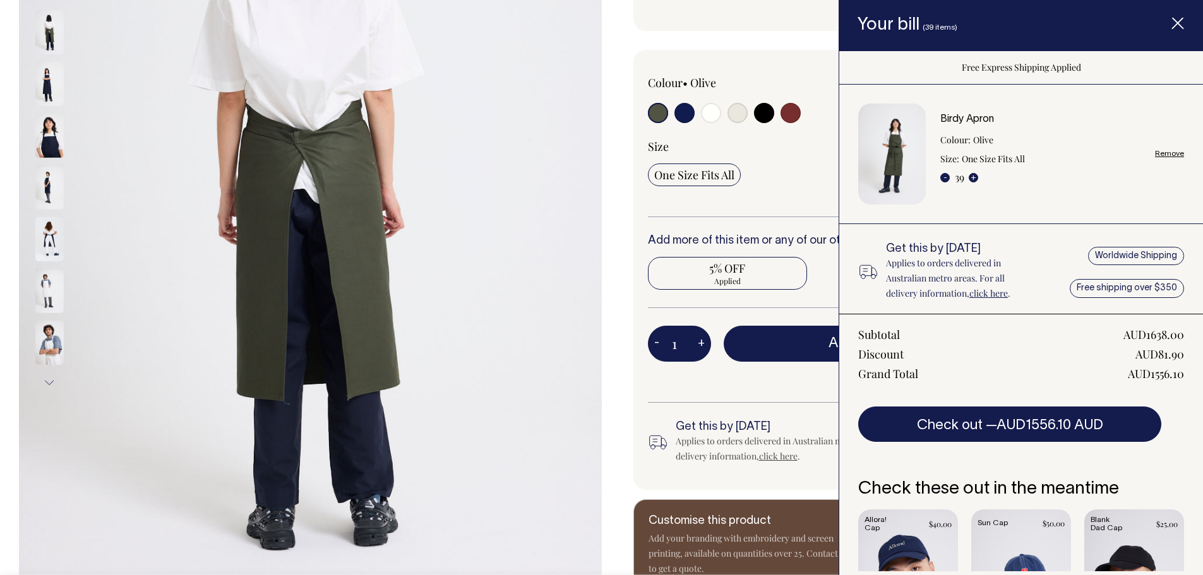
click at [944, 176] on button "-" at bounding box center [944, 177] width 9 height 9
type input "38"
click at [944, 175] on button "-" at bounding box center [944, 177] width 9 height 9
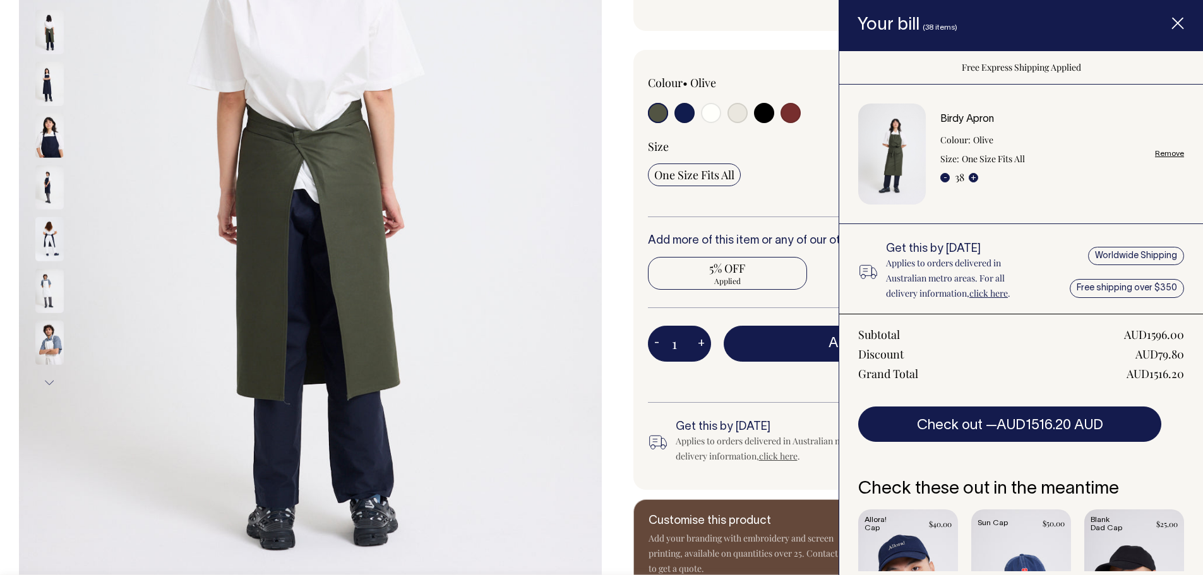
click at [944, 175] on button "-" at bounding box center [944, 177] width 9 height 9
click at [945, 176] on button "-" at bounding box center [944, 177] width 9 height 9
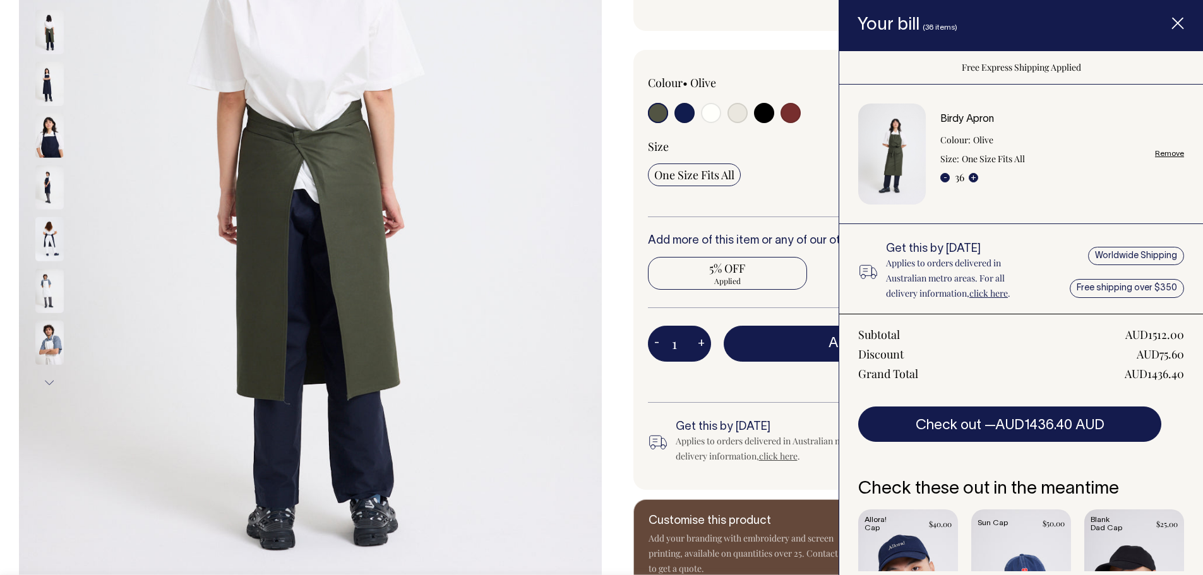
click at [945, 176] on button "-" at bounding box center [944, 177] width 9 height 9
radio input "true"
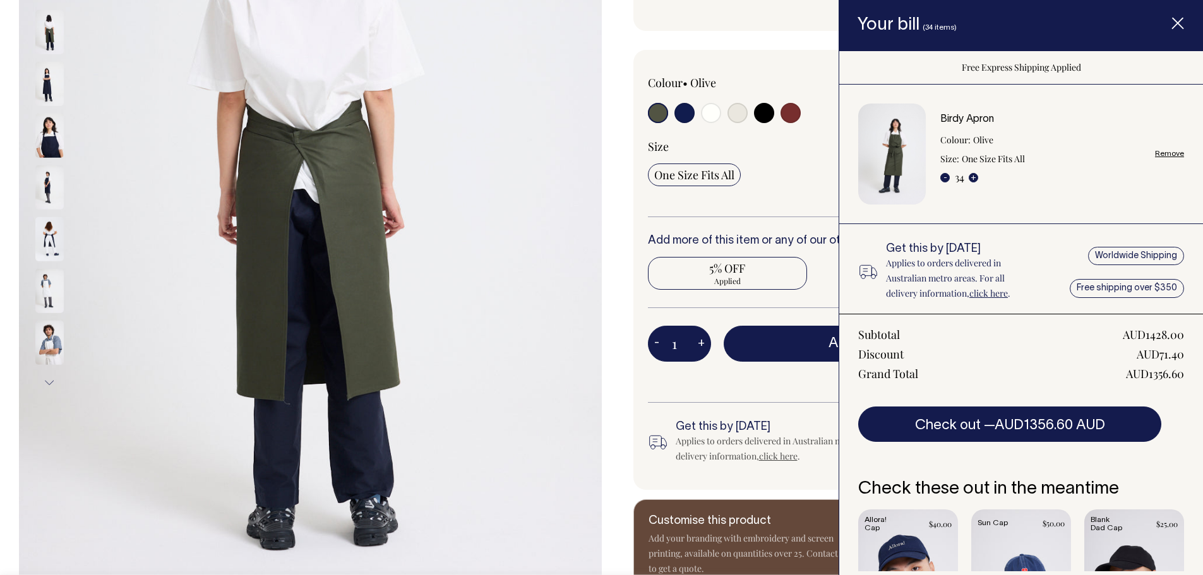
click at [943, 174] on button "-" at bounding box center [944, 177] width 9 height 9
type input "33"
radio input "true"
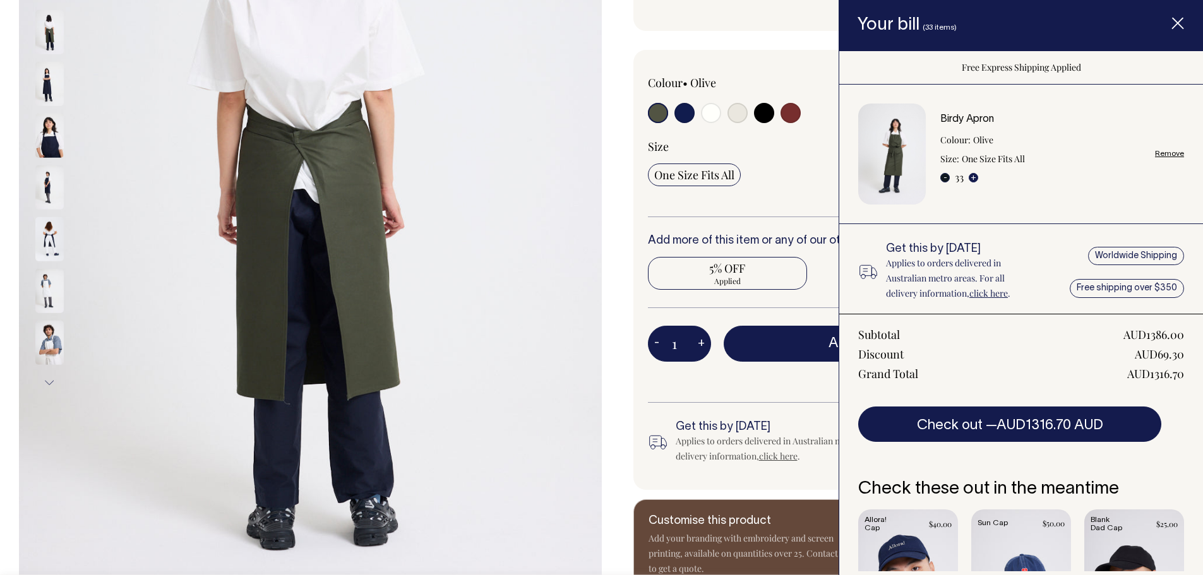
click at [946, 181] on button "-" at bounding box center [944, 177] width 9 height 9
type input "32"
click at [946, 181] on button "-" at bounding box center [944, 177] width 9 height 9
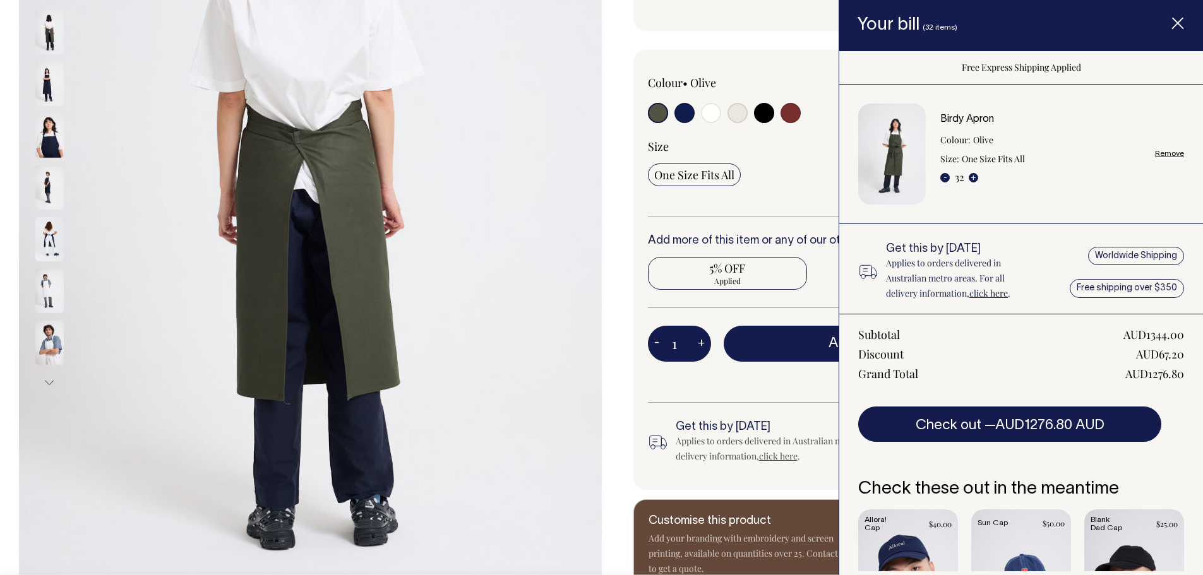
radio input "true"
click at [946, 183] on div "- 32 +" at bounding box center [959, 176] width 38 height 15
click at [949, 176] on button "-" at bounding box center [944, 177] width 9 height 9
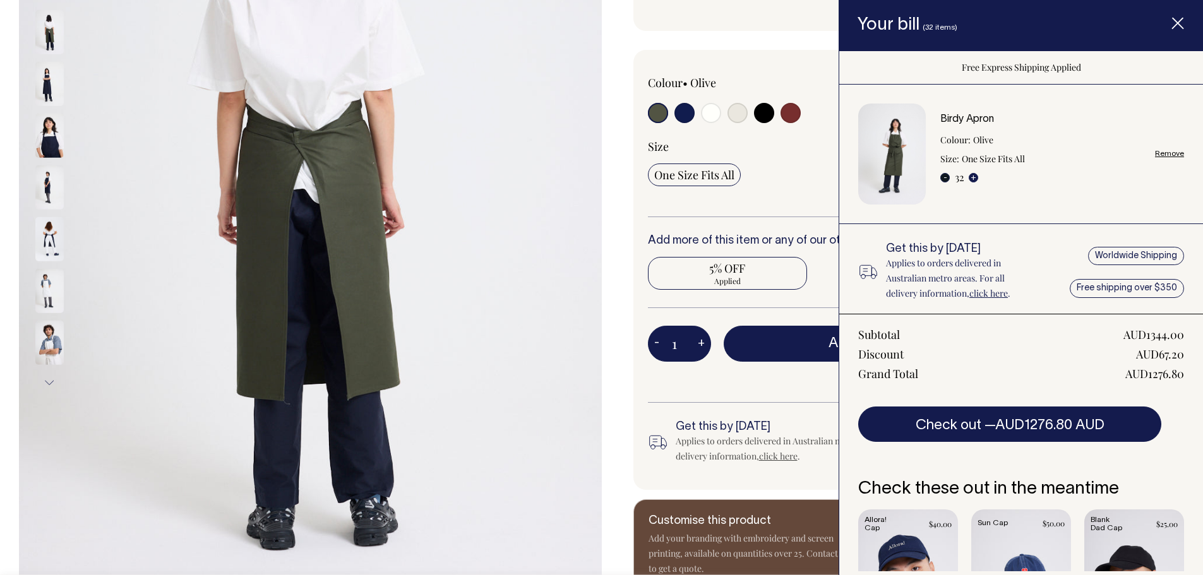
click at [949, 176] on button "-" at bounding box center [944, 177] width 9 height 9
type input "31"
click at [948, 176] on button "-" at bounding box center [944, 177] width 9 height 9
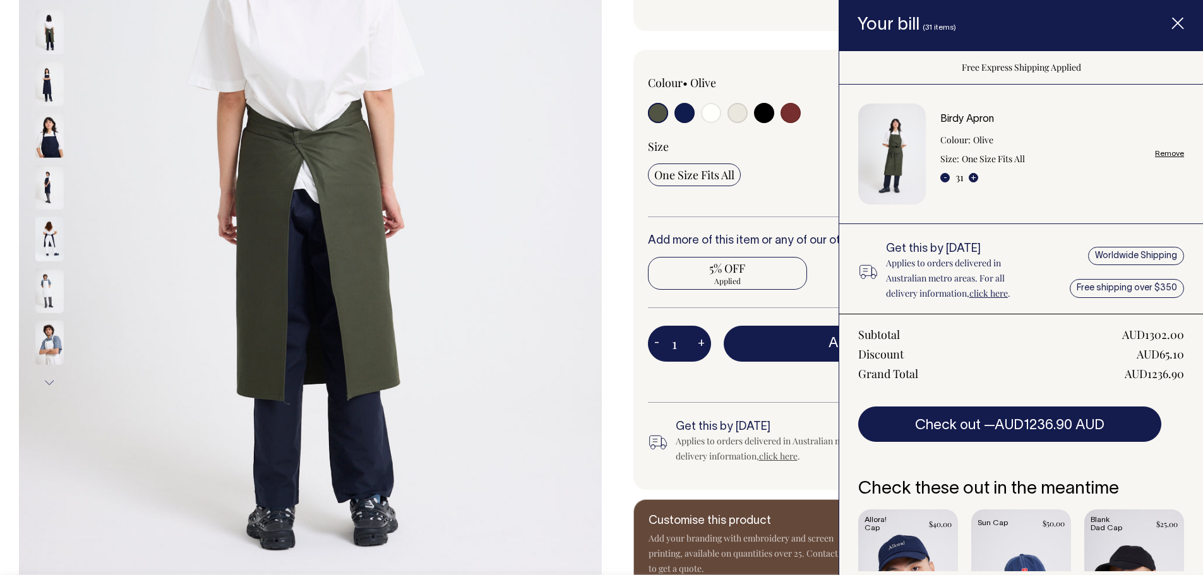
click at [948, 176] on button "-" at bounding box center [944, 177] width 9 height 9
click at [948, 179] on button "-" at bounding box center [944, 177] width 9 height 9
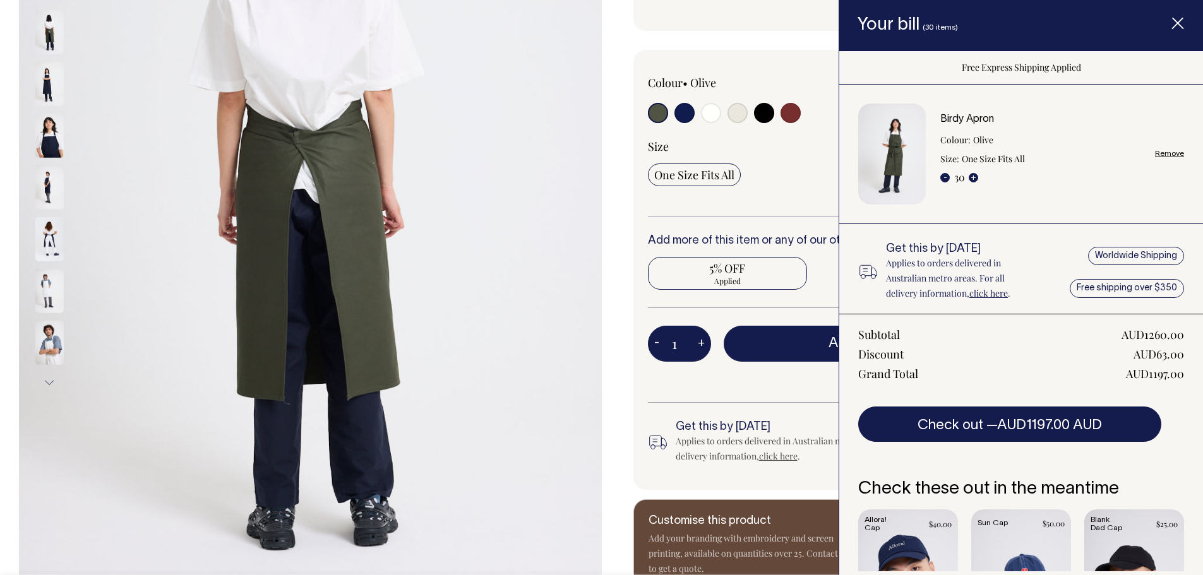
radio input "true"
click at [948, 179] on button "-" at bounding box center [944, 177] width 9 height 9
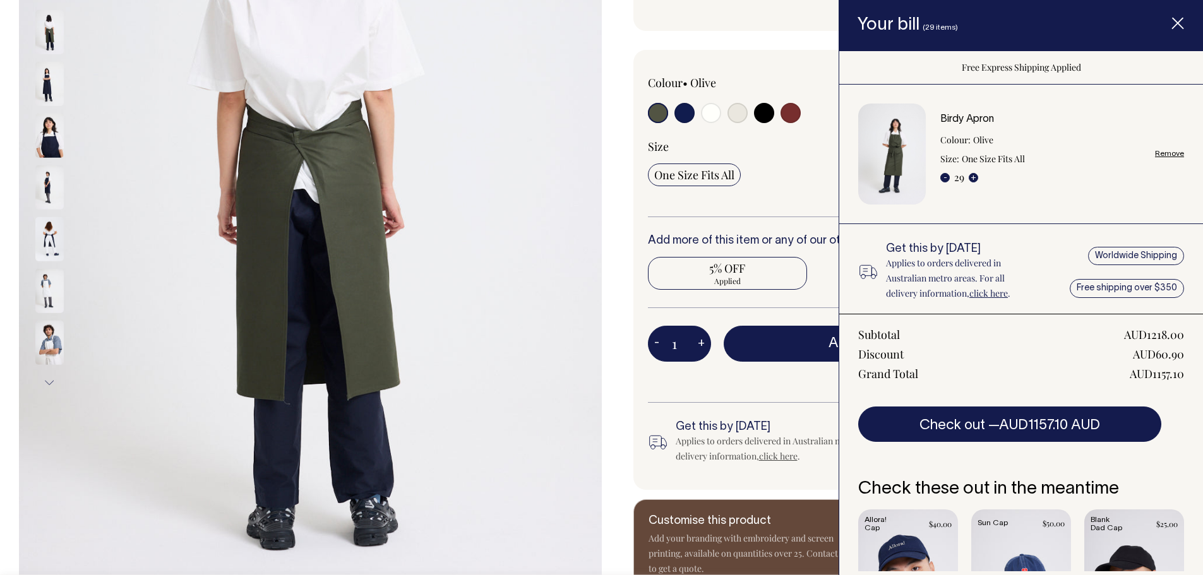
type input "28"
radio input "true"
click at [948, 179] on button "-" at bounding box center [944, 177] width 9 height 9
type input "27"
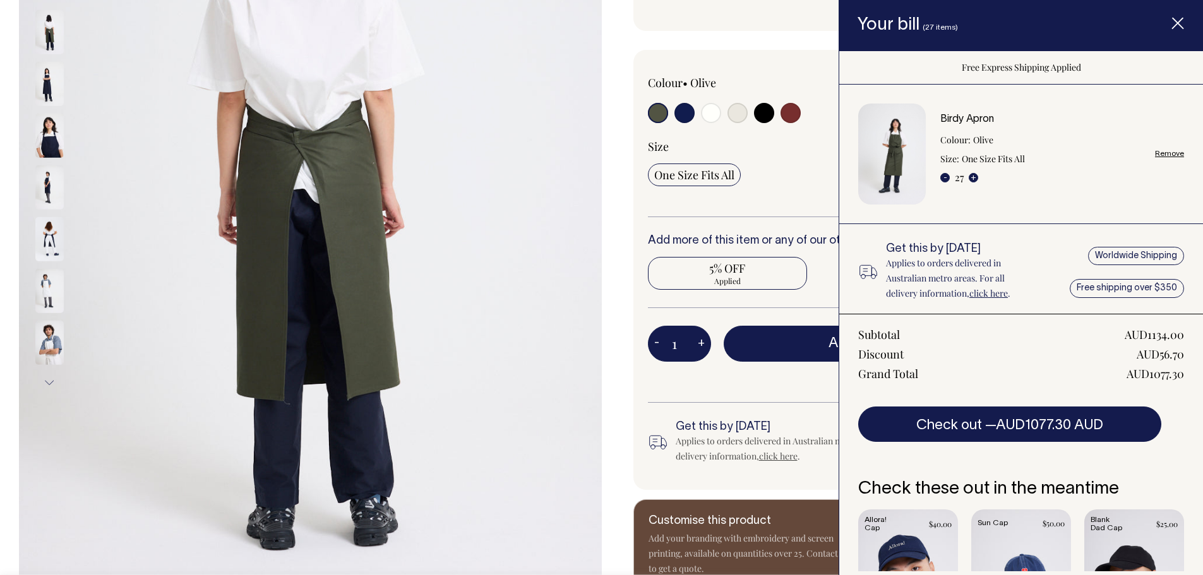
radio input "true"
click at [948, 179] on button "-" at bounding box center [944, 177] width 9 height 9
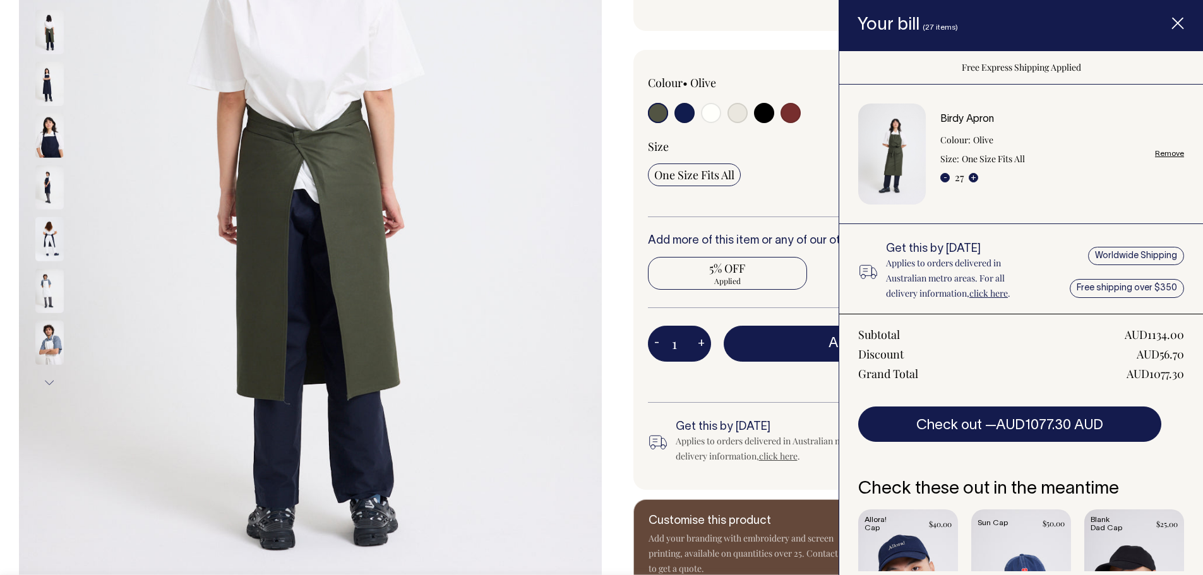
type input "26"
click at [948, 179] on button "-" at bounding box center [944, 177] width 9 height 9
radio input "true"
click at [948, 180] on button "-" at bounding box center [944, 177] width 9 height 9
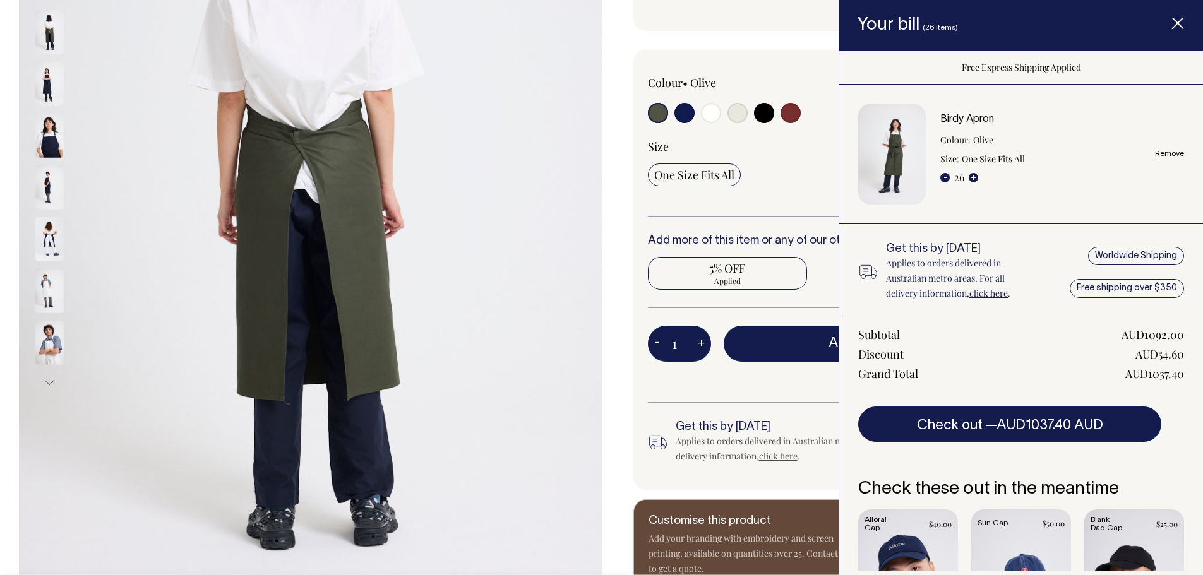
click at [948, 180] on button "-" at bounding box center [944, 177] width 9 height 9
type input "25"
click at [948, 180] on button "-" at bounding box center [944, 177] width 9 height 9
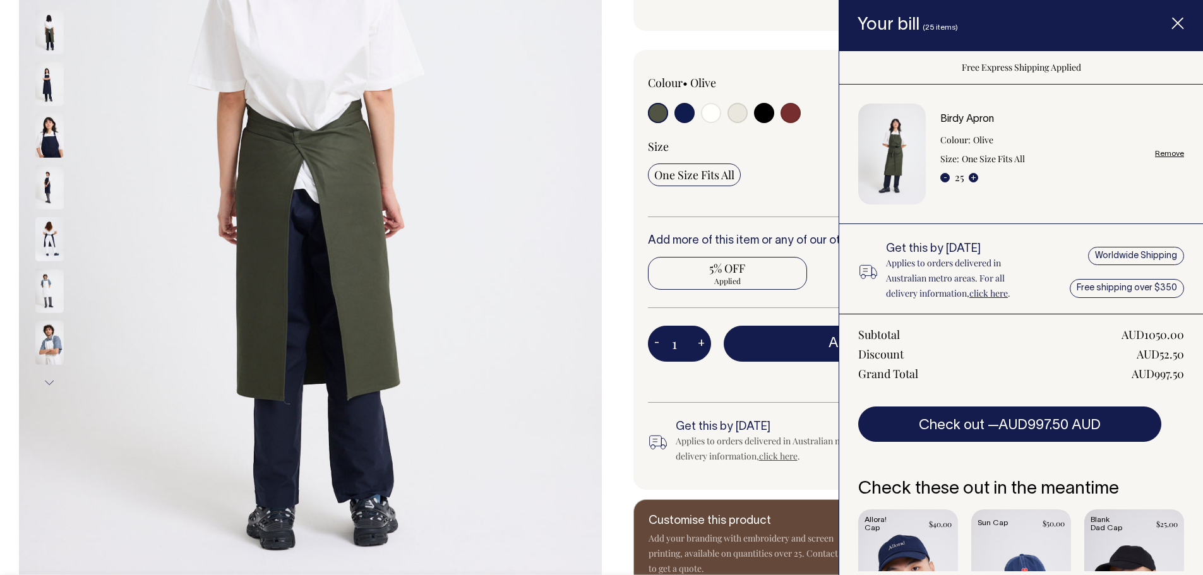
click at [948, 180] on button "-" at bounding box center [944, 177] width 9 height 9
radio input "false"
click at [948, 180] on button "-" at bounding box center [944, 177] width 9 height 9
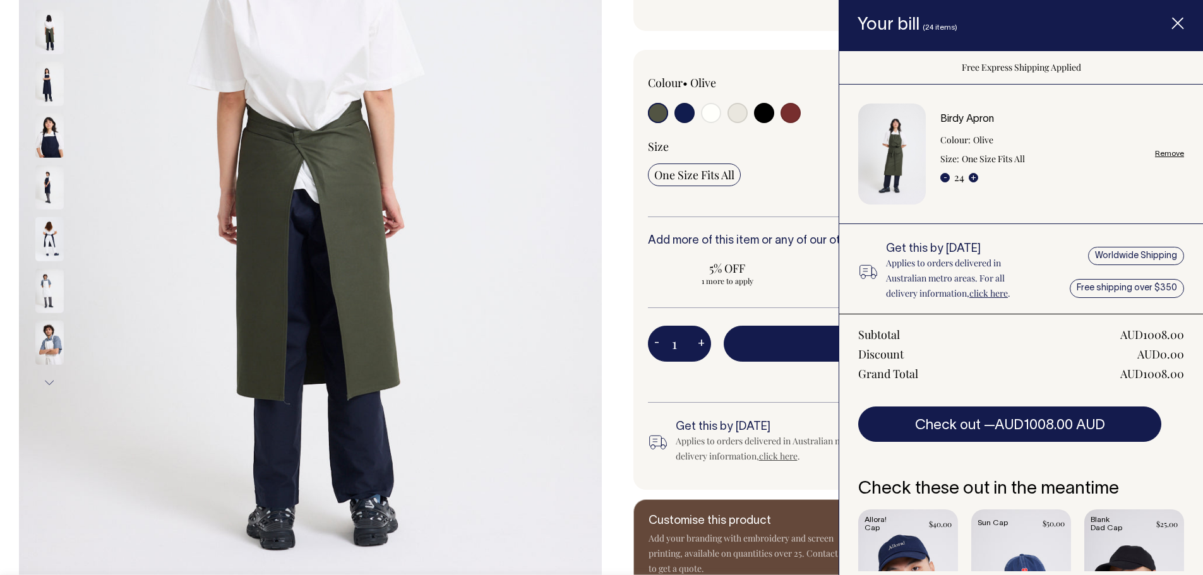
click at [948, 180] on button "-" at bounding box center [944, 177] width 9 height 9
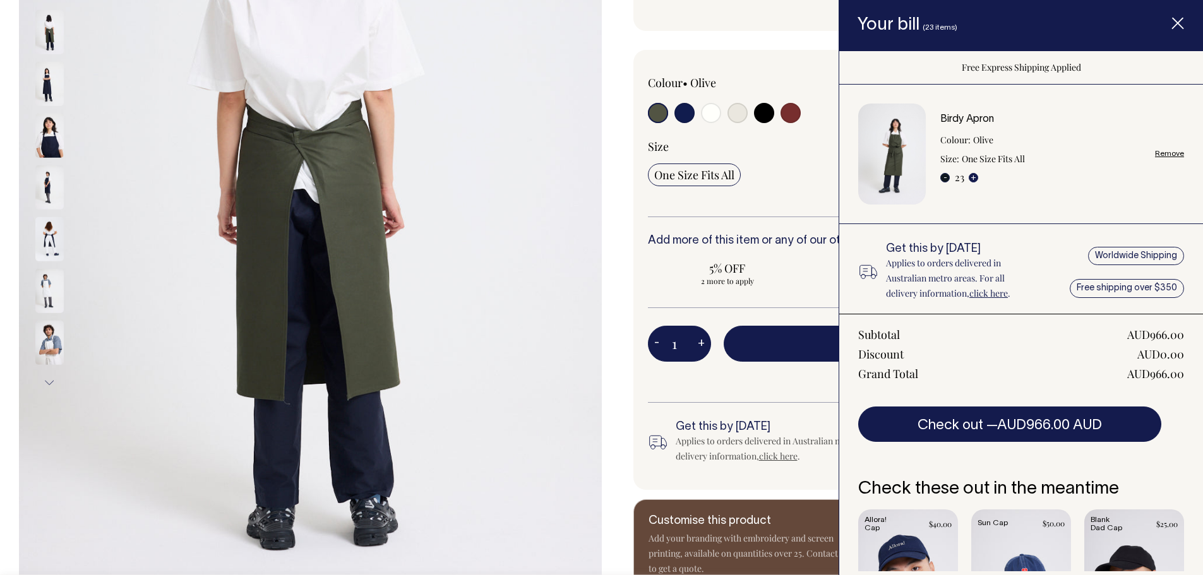
type input "22"
click at [947, 179] on button "-" at bounding box center [944, 177] width 9 height 9
click at [947, 178] on button "-" at bounding box center [944, 177] width 9 height 9
click at [945, 176] on button "-" at bounding box center [944, 177] width 9 height 9
type input "20"
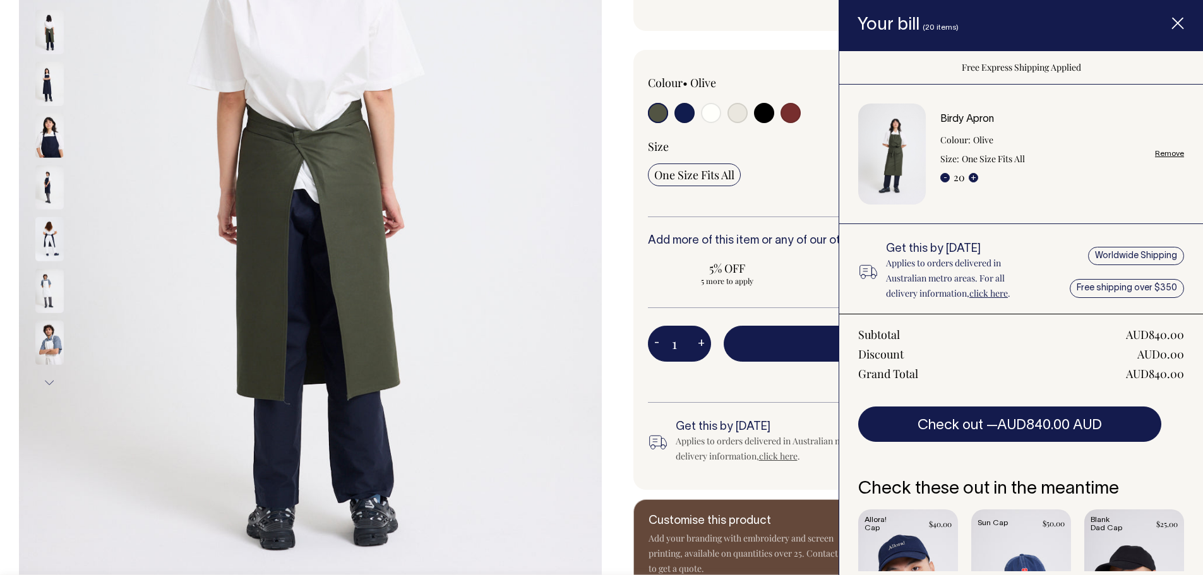
click at [945, 176] on button "-" at bounding box center [944, 177] width 9 height 9
type input "19"
click at [945, 177] on button "-" at bounding box center [944, 177] width 9 height 9
type input "18"
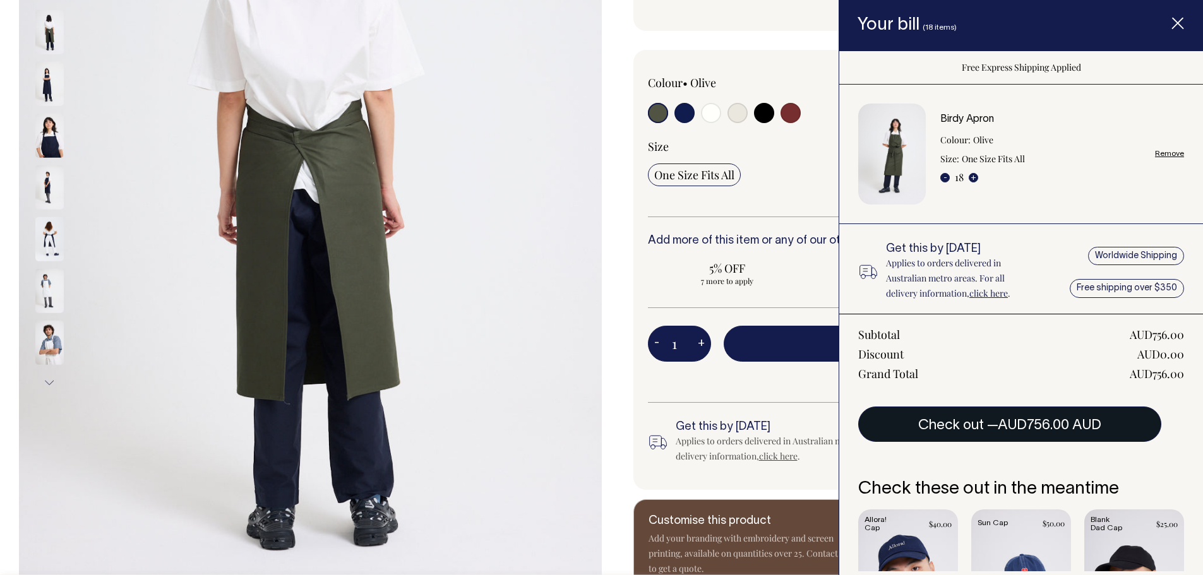
click at [976, 425] on button "Check out — AUD756.00 AUD" at bounding box center [1009, 424] width 303 height 35
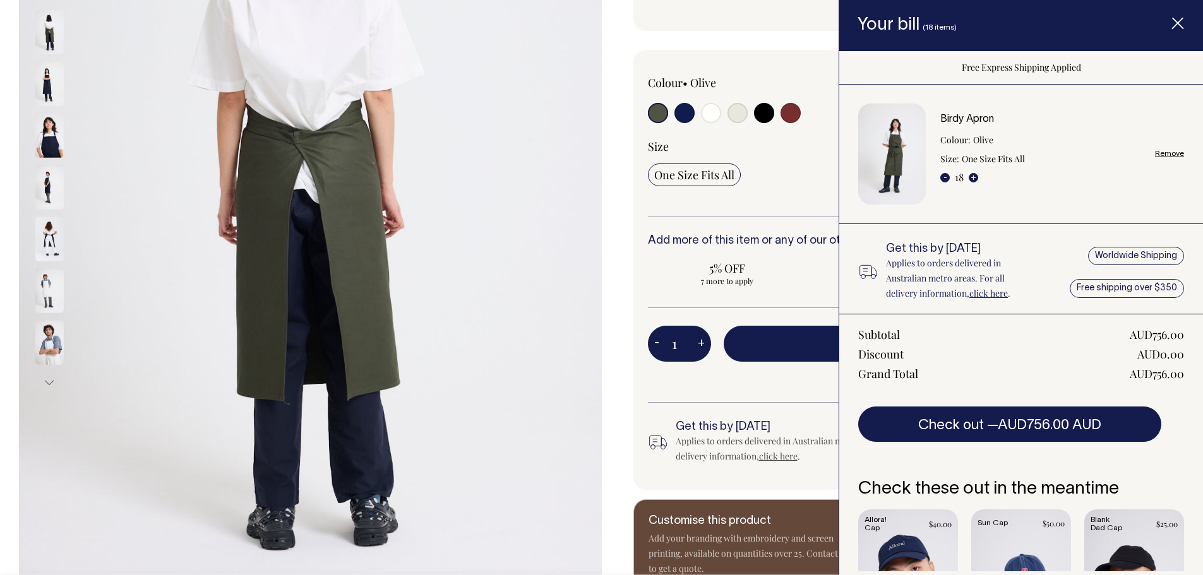
click at [1188, 18] on span "Item added to your cart" at bounding box center [1178, 26] width 51 height 54
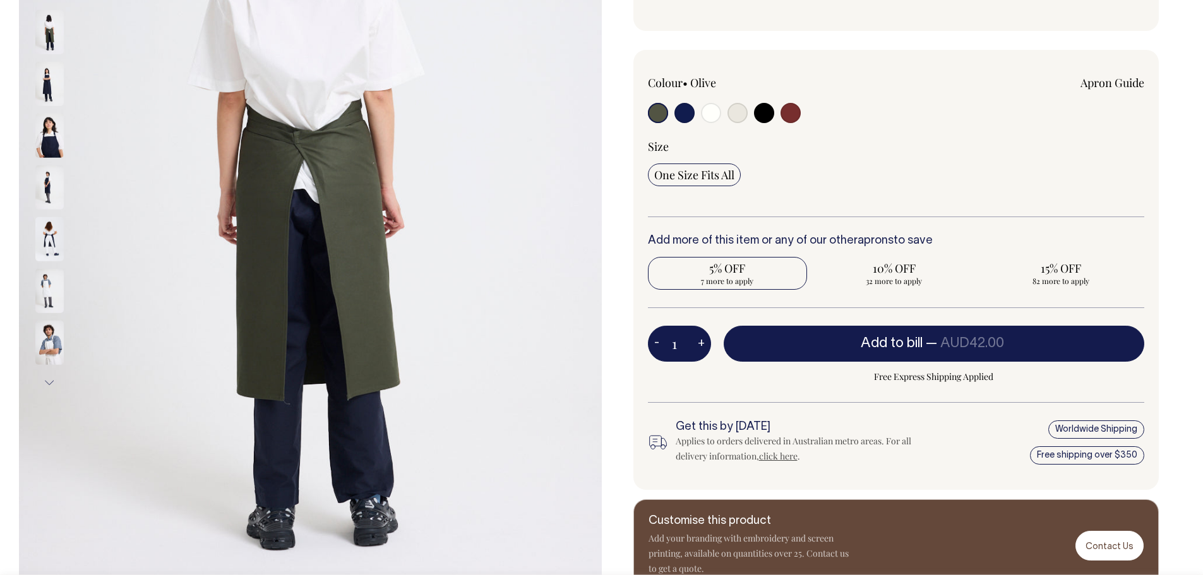
click at [708, 268] on span "5% OFF" at bounding box center [727, 268] width 147 height 15
click at [708, 268] on input "5% OFF 7 more to apply" at bounding box center [727, 273] width 159 height 33
radio input "true"
type input "7"
radio input "true"
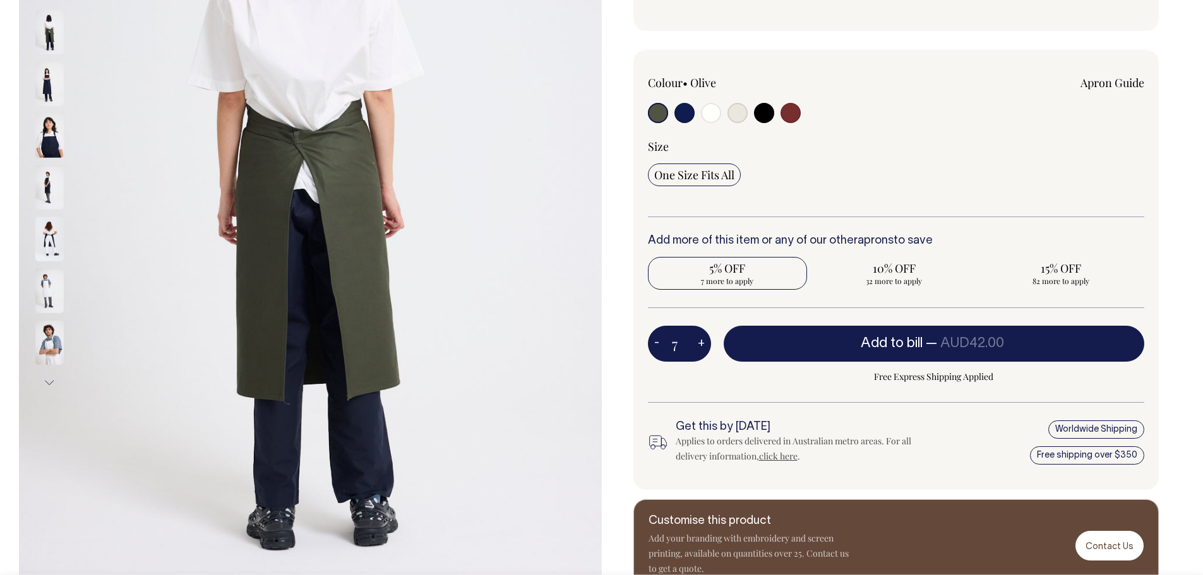
select select
type input "7"
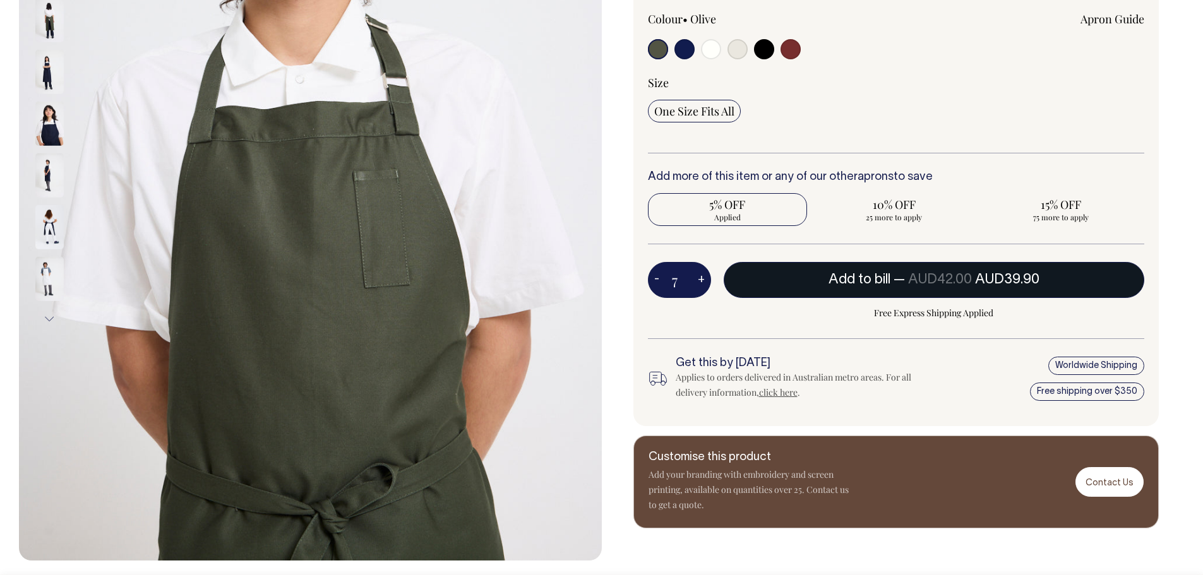
scroll to position [379, 0]
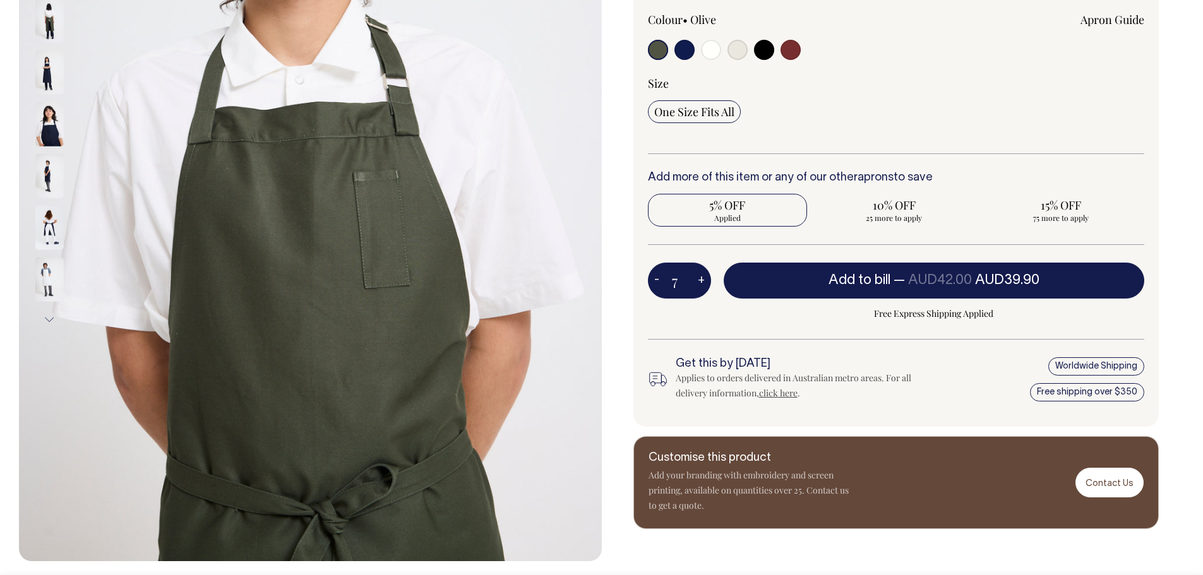
click at [904, 138] on div "Size One Size Fits All" at bounding box center [896, 115] width 497 height 78
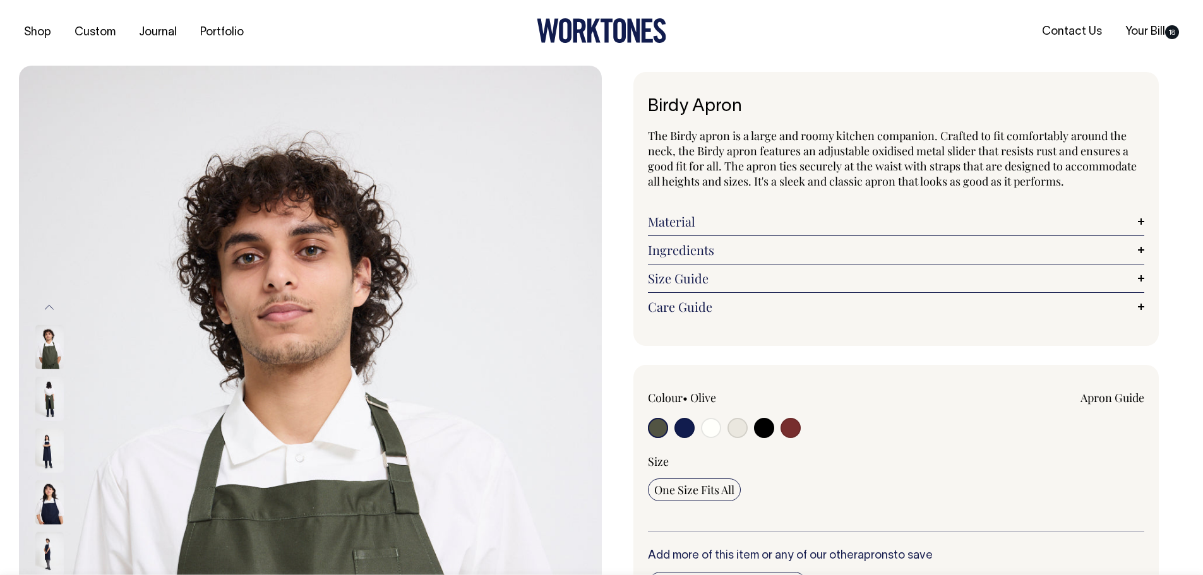
scroll to position [0, 0]
click at [1151, 29] on link "Your Bill 18" at bounding box center [1152, 32] width 64 height 21
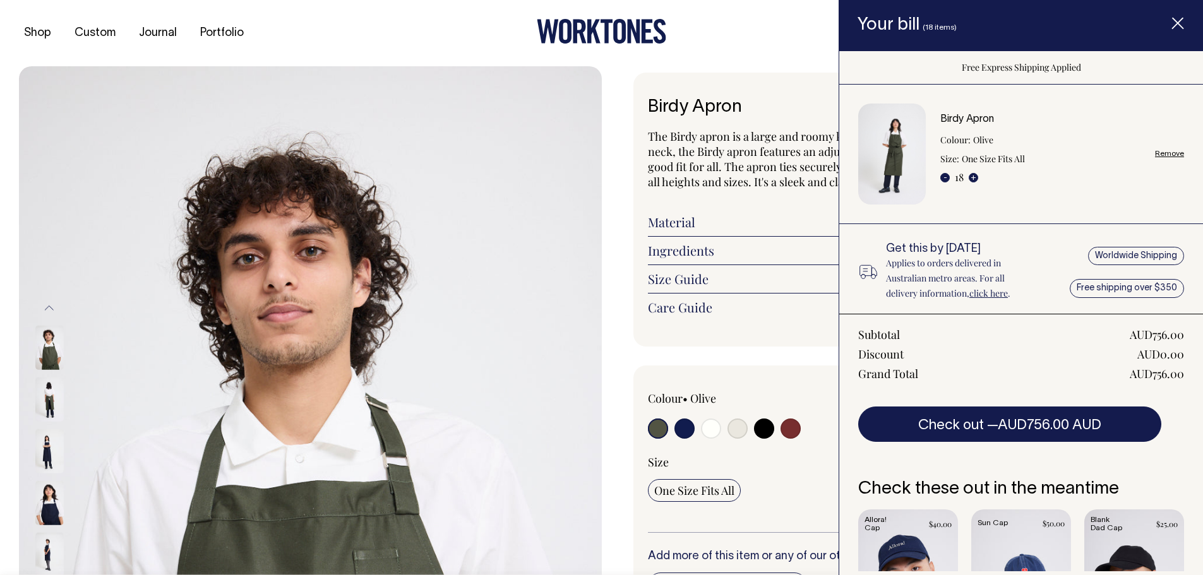
click at [1155, 152] on link "Remove" at bounding box center [1169, 154] width 29 height 8
click at [1157, 151] on link "Remove" at bounding box center [1169, 154] width 29 height 8
radio input "false"
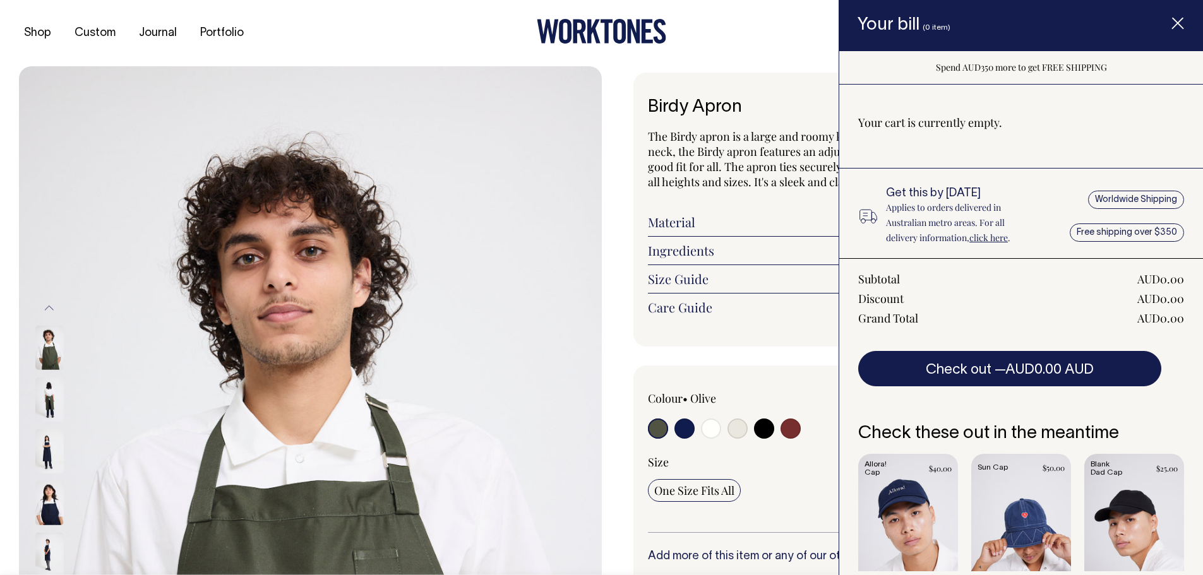
click at [1170, 16] on span "Item added to your cart" at bounding box center [1178, 26] width 51 height 54
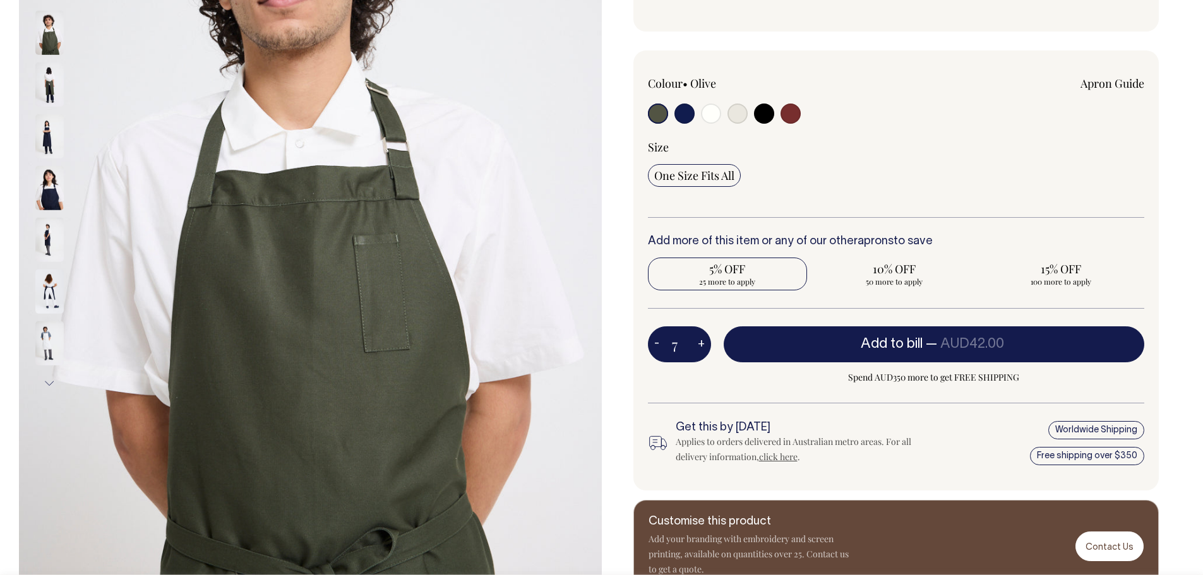
scroll to position [316, 0]
click at [699, 338] on button "+" at bounding box center [702, 344] width 20 height 25
type input "8"
click at [699, 338] on button "+" at bounding box center [702, 344] width 20 height 25
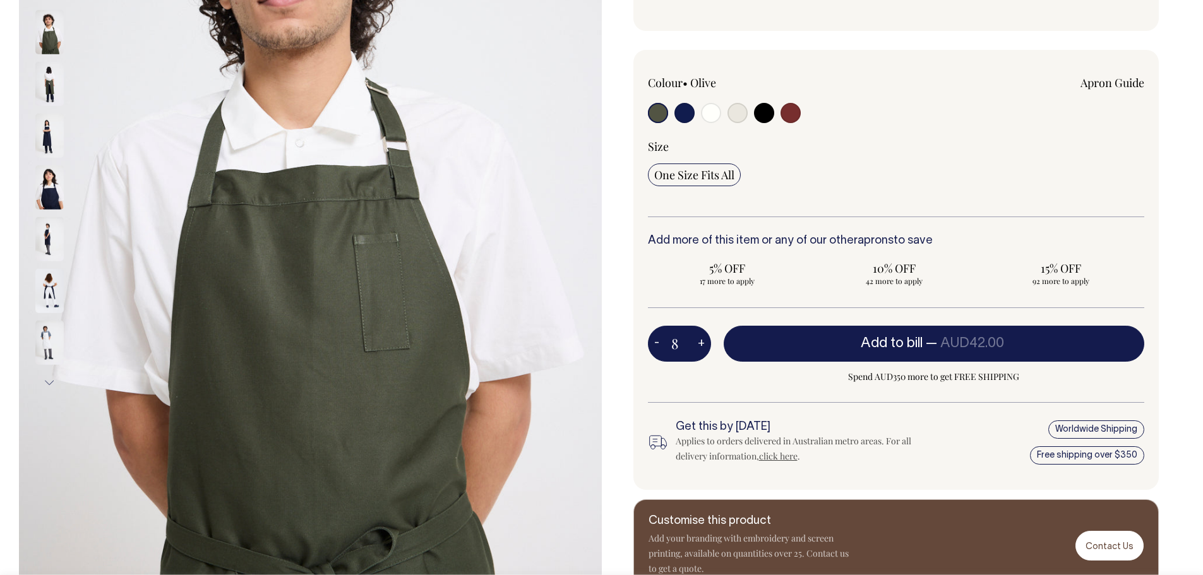
type input "9"
click at [699, 338] on button "+" at bounding box center [702, 344] width 20 height 25
type input "10"
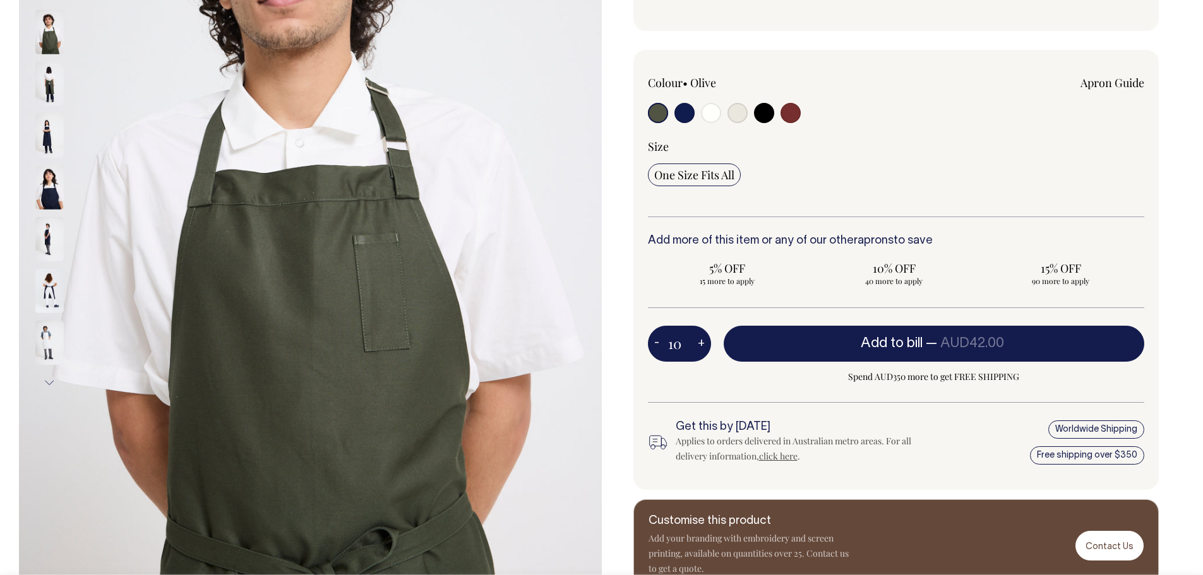
click at [699, 338] on button "+" at bounding box center [702, 344] width 20 height 25
type input "11"
click at [699, 338] on button "+" at bounding box center [702, 344] width 20 height 25
type input "12"
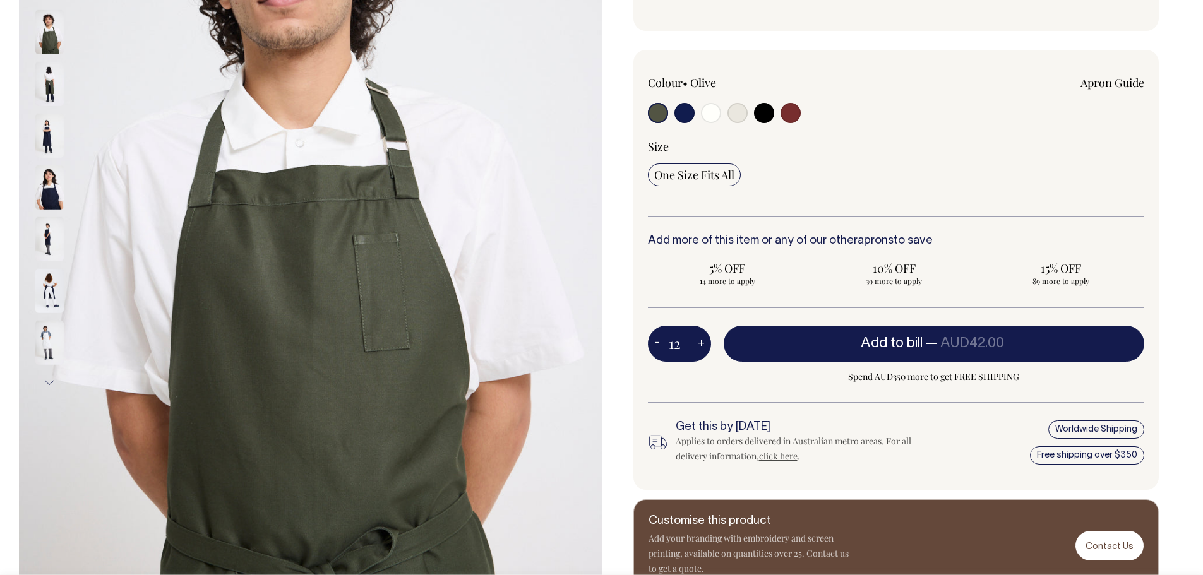
type input "12"
click at [700, 338] on button "+" at bounding box center [702, 344] width 20 height 25
type input "13"
click at [700, 338] on button "+" at bounding box center [702, 344] width 20 height 25
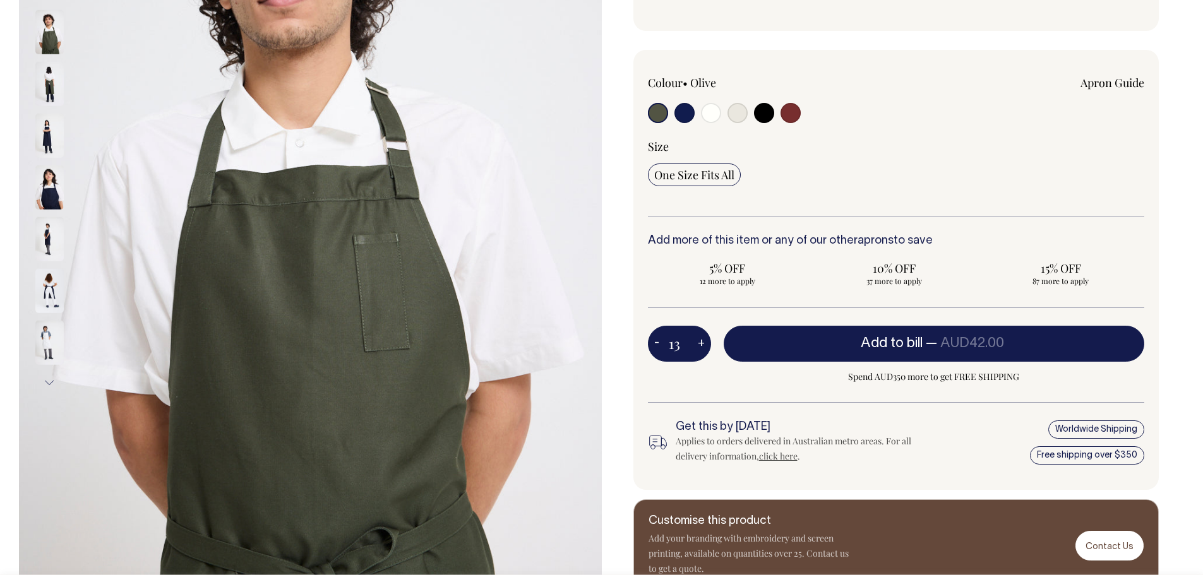
type input "14"
click at [700, 334] on button "+" at bounding box center [702, 344] width 20 height 25
type input "15"
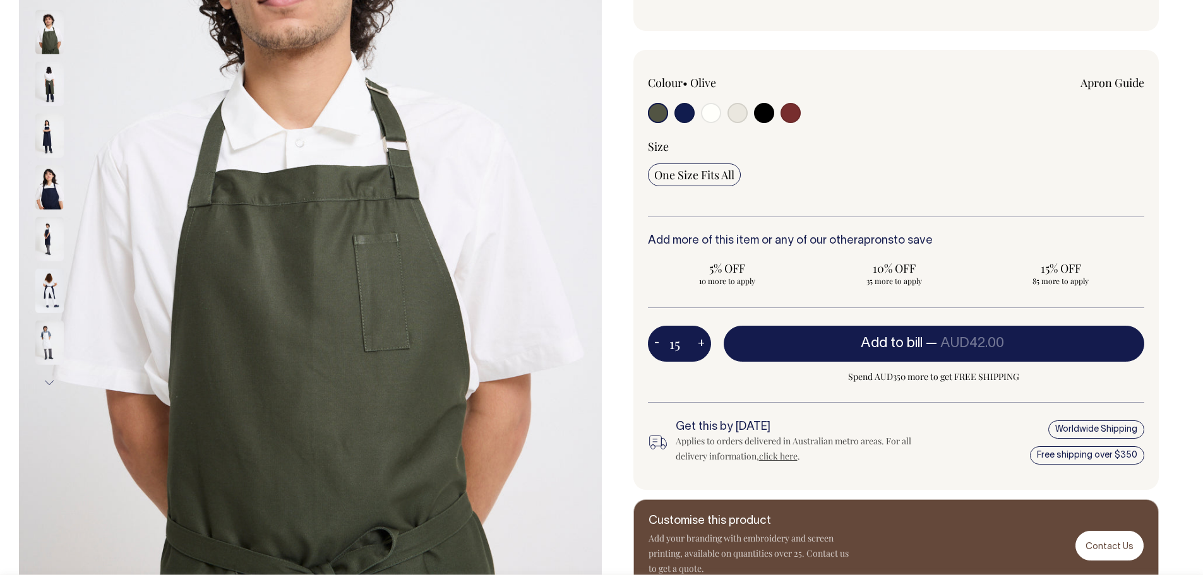
click at [700, 336] on button "+" at bounding box center [702, 344] width 20 height 25
type input "16"
click at [699, 336] on button "+" at bounding box center [702, 344] width 20 height 25
type input "17"
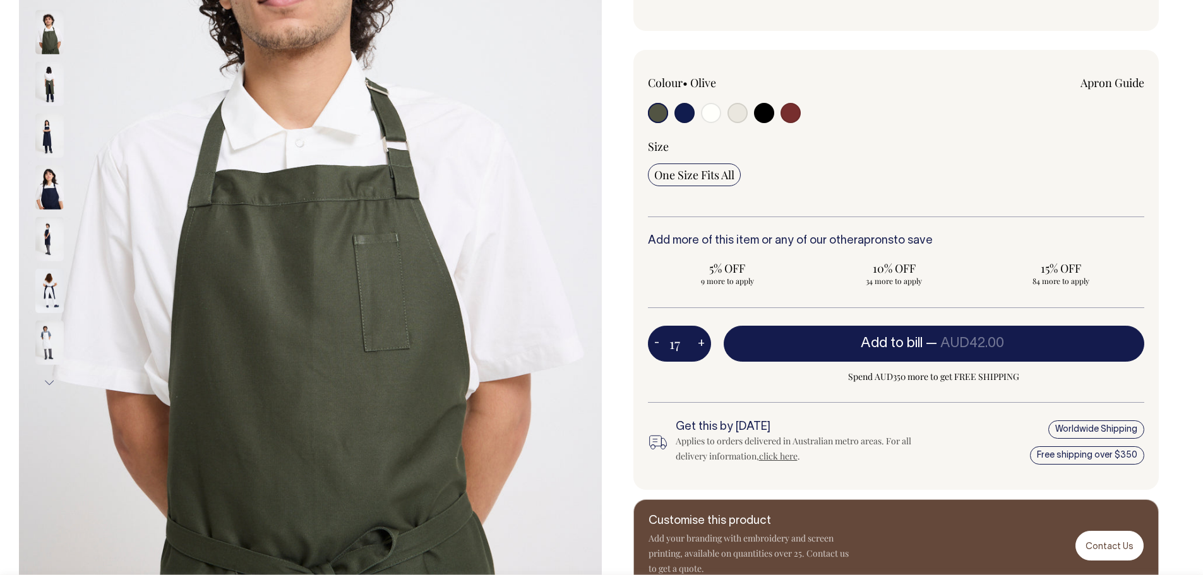
type input "17"
click at [699, 336] on button "+" at bounding box center [702, 344] width 20 height 25
type input "18"
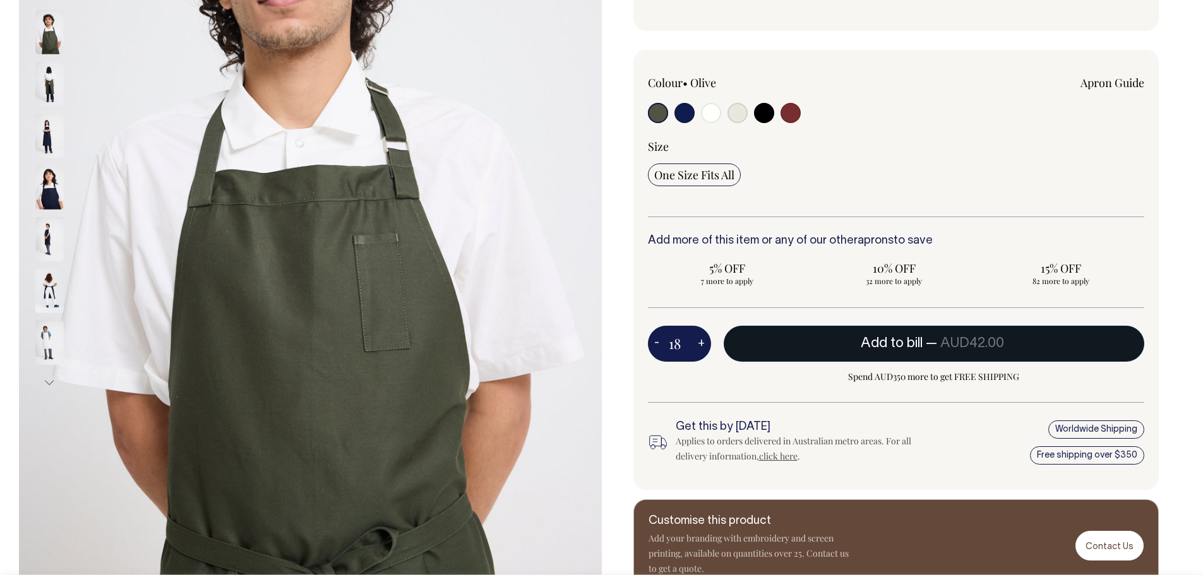
click at [906, 333] on button "Add to bill — AUD42.00" at bounding box center [934, 343] width 421 height 35
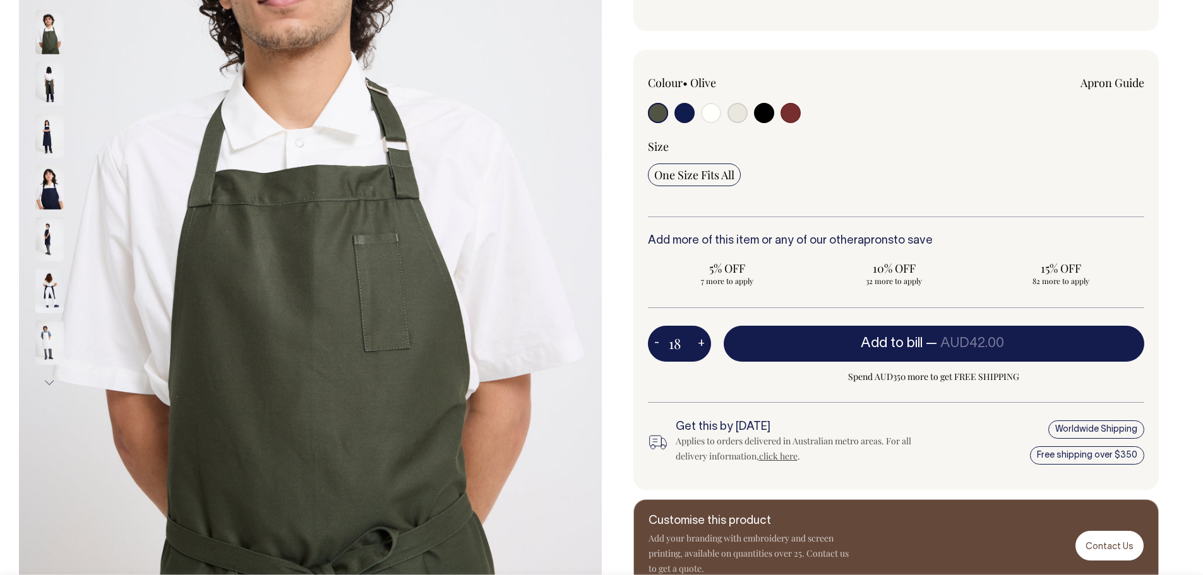
type input "1"
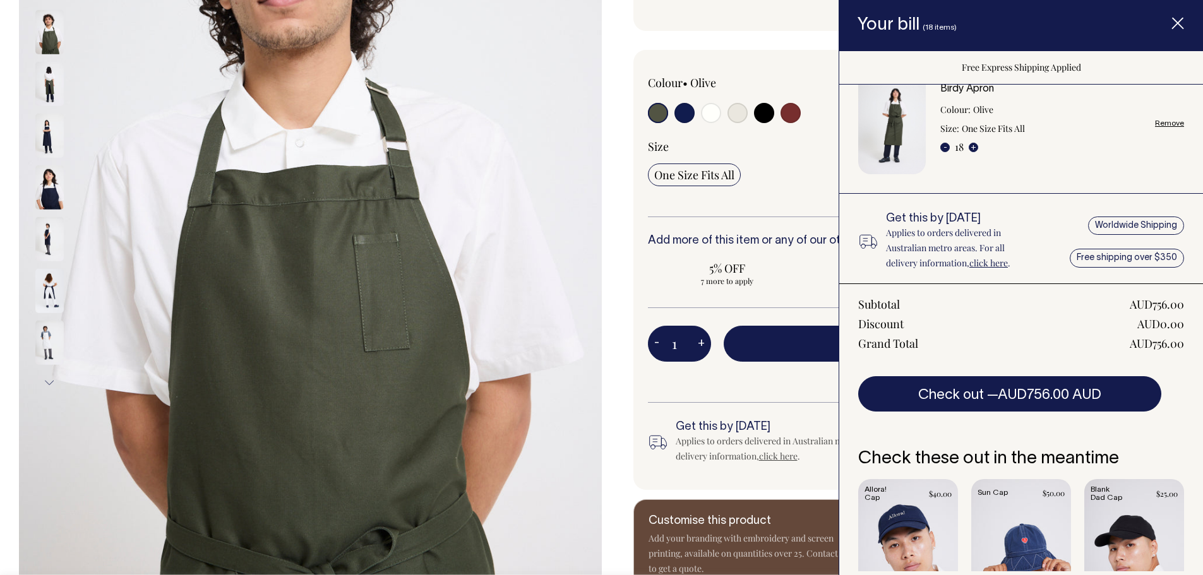
scroll to position [0, 0]
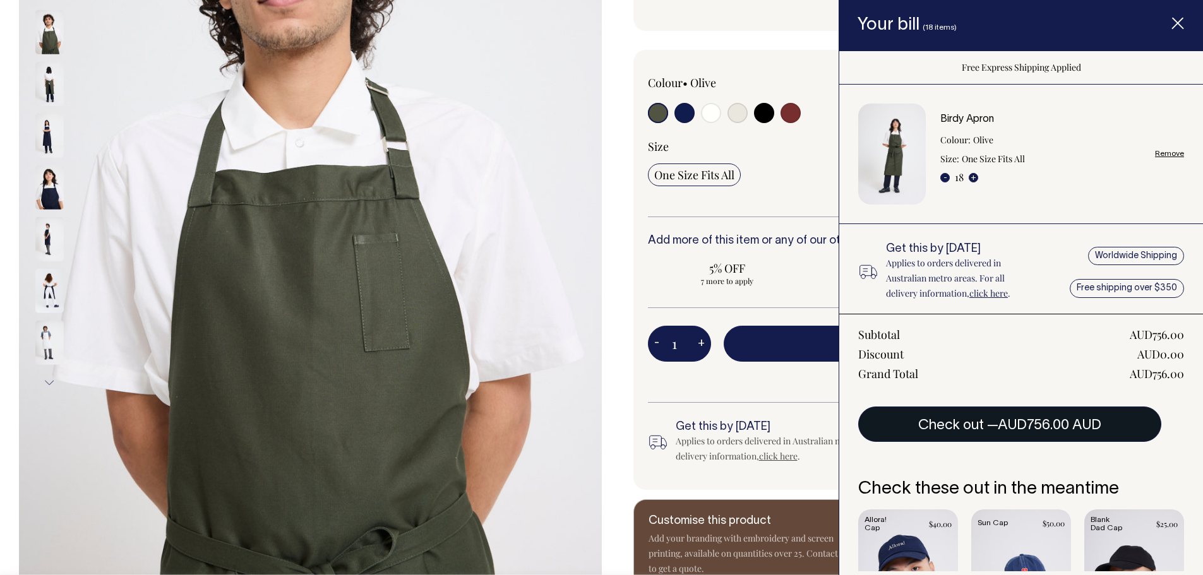
click at [985, 422] on button "Check out — AUD756.00 AUD" at bounding box center [1009, 424] width 303 height 35
